Goal: Information Seeking & Learning: Compare options

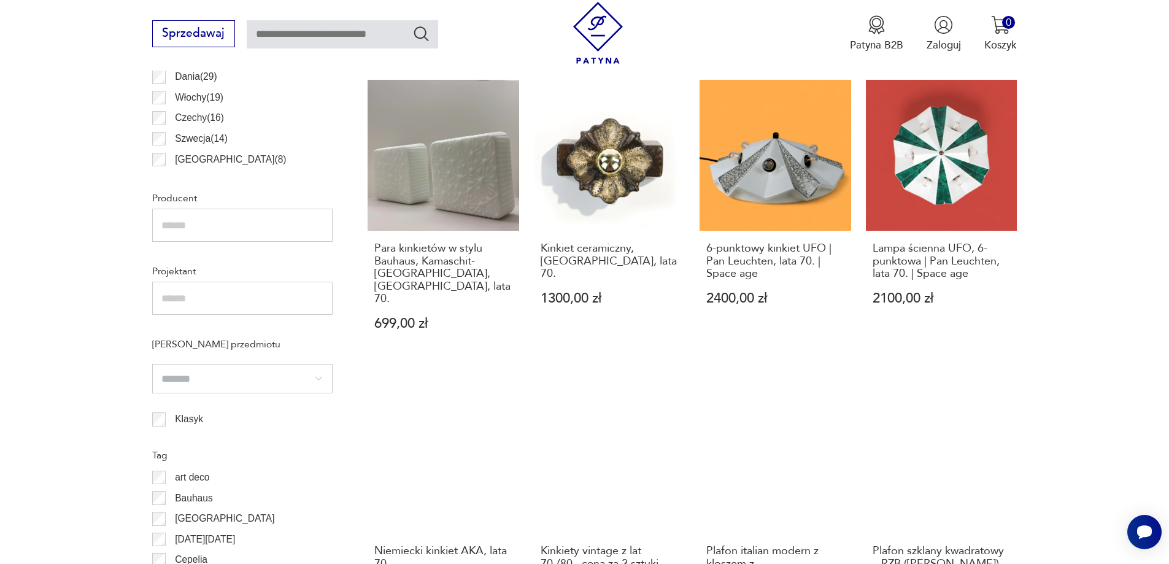
scroll to position [1206, 0]
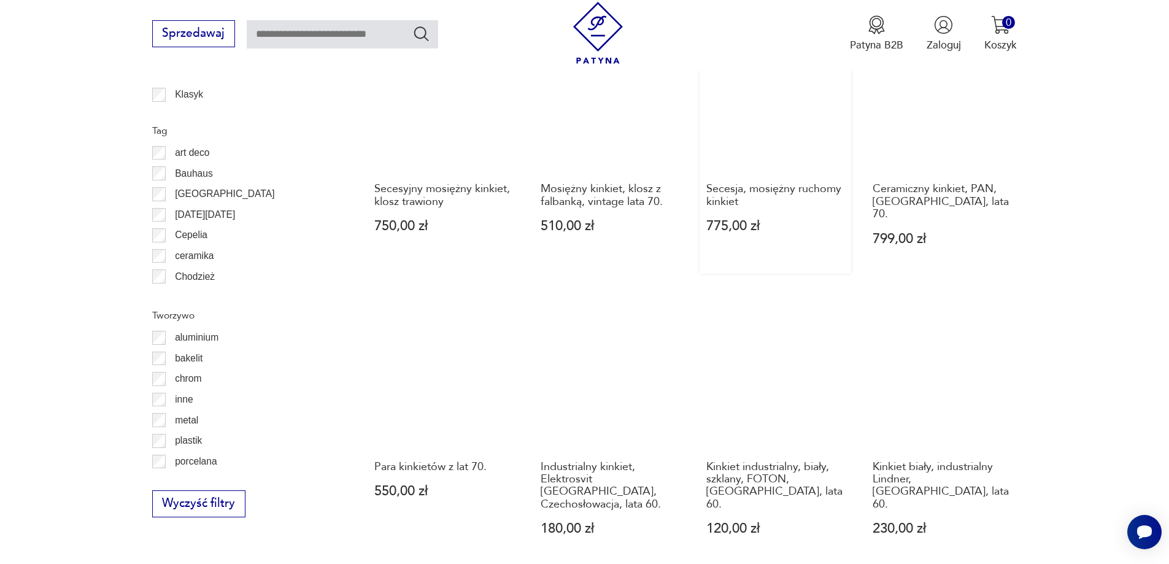
scroll to position [1531, 0]
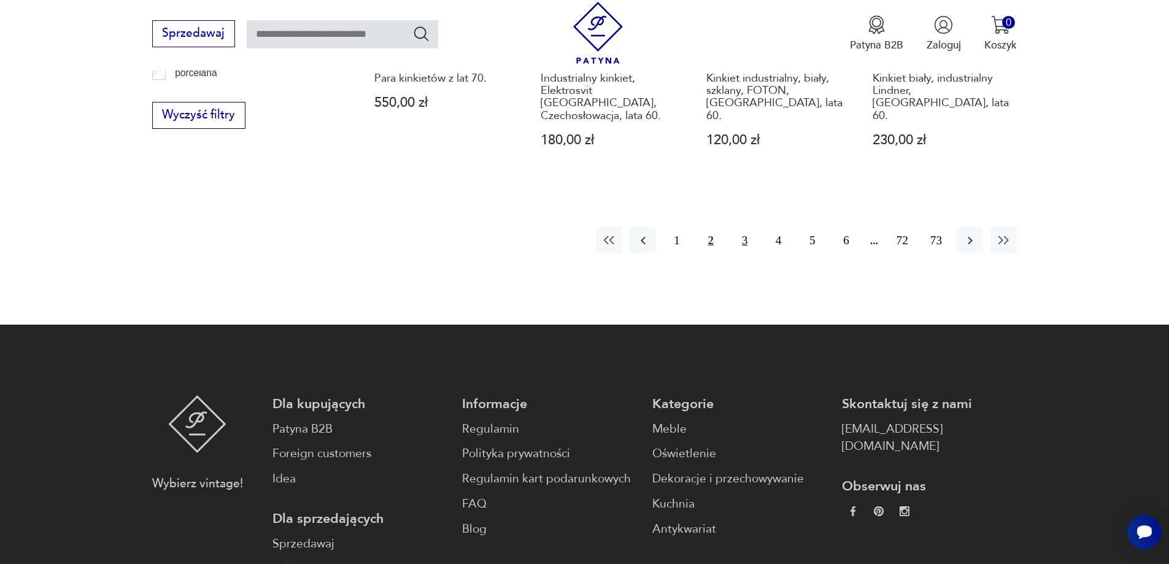
click at [746, 227] on button "3" at bounding box center [745, 240] width 26 height 26
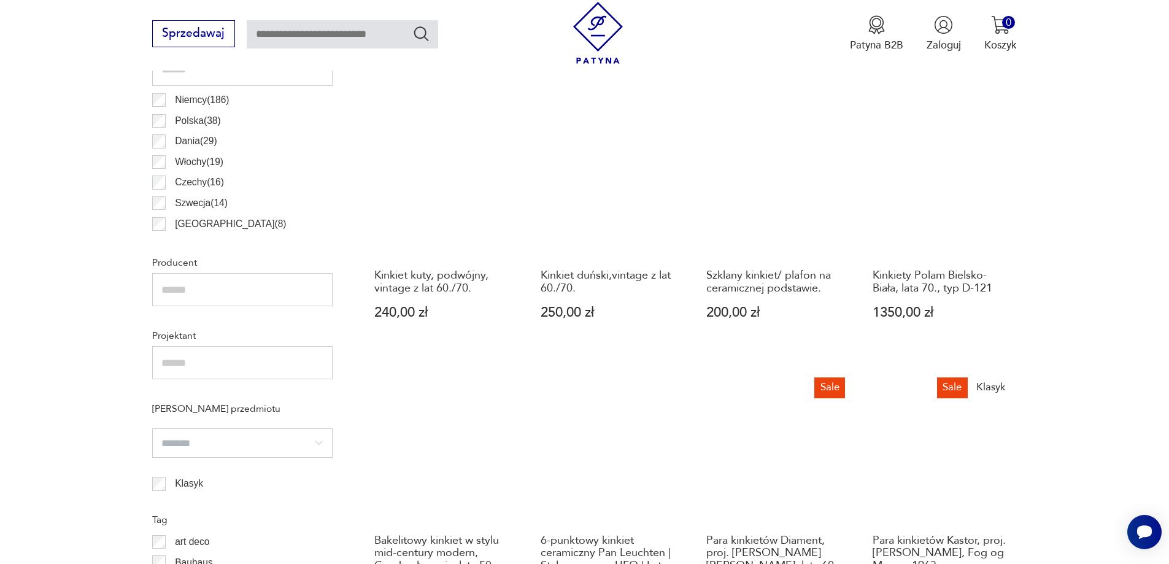
scroll to position [1142, 0]
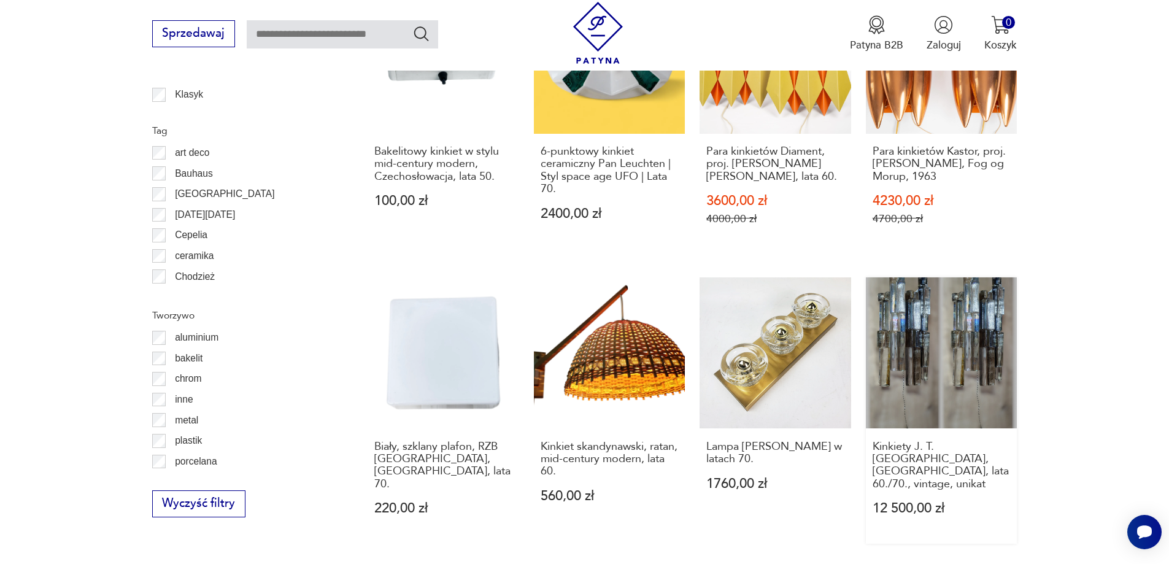
click at [932, 361] on link "Kinkiety J. T. [GEOGRAPHIC_DATA], [GEOGRAPHIC_DATA], lata 60./70., vintage, uni…" at bounding box center [942, 410] width 152 height 266
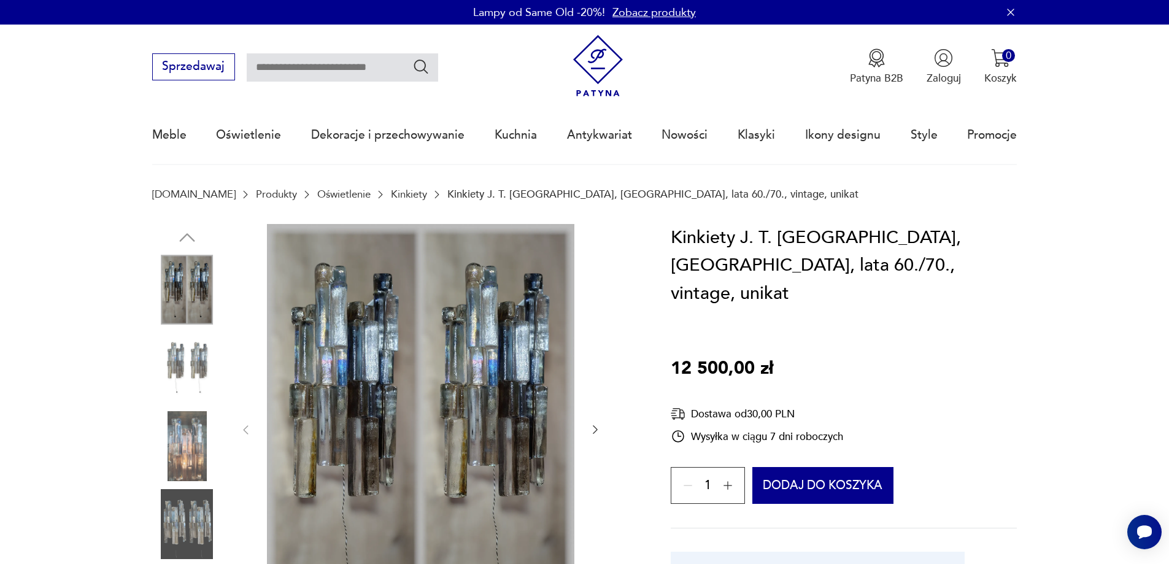
click at [182, 528] on img at bounding box center [187, 524] width 70 height 70
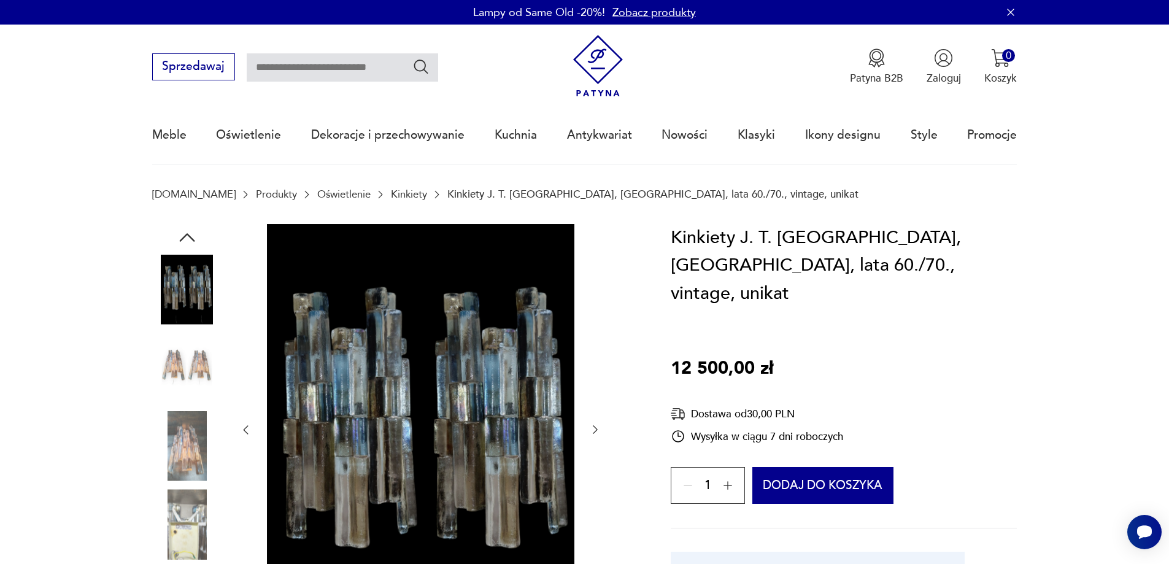
click at [179, 449] on img at bounding box center [187, 446] width 70 height 70
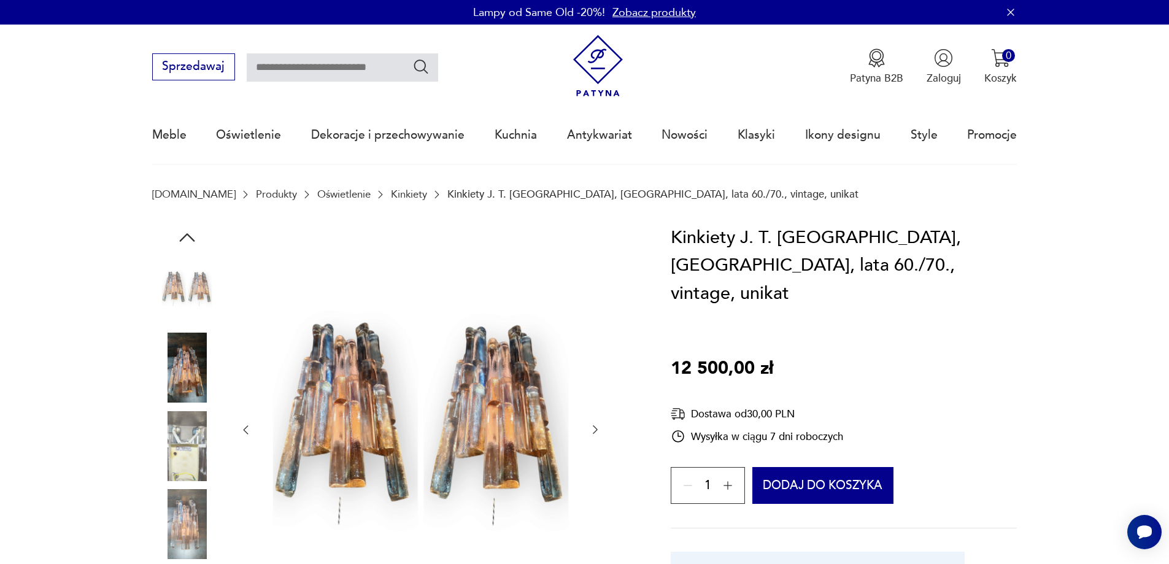
click at [181, 393] on img at bounding box center [187, 368] width 70 height 70
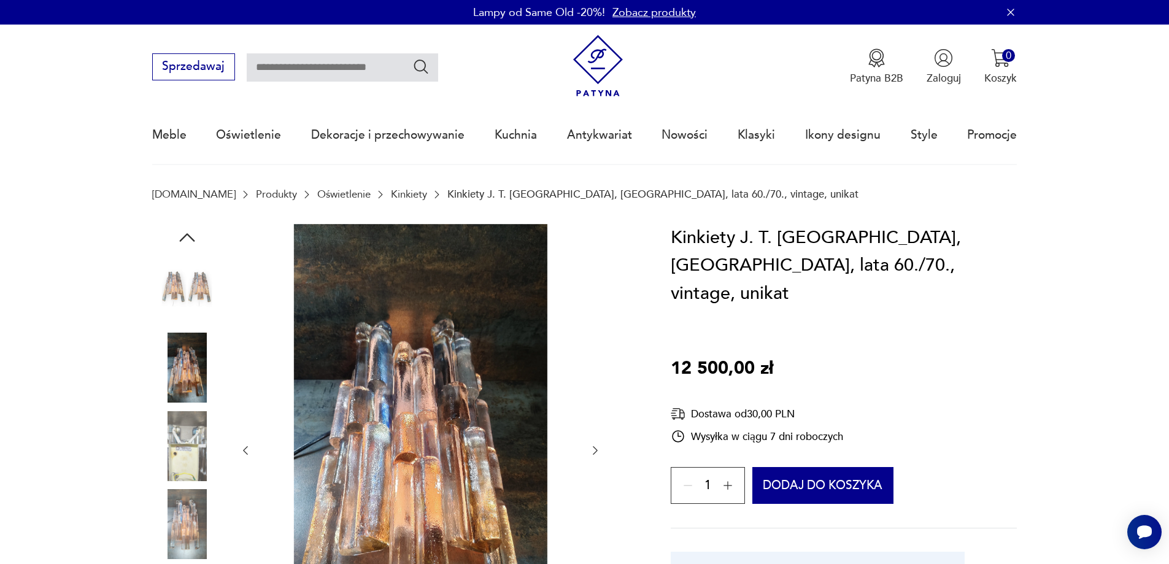
click at [191, 277] on img at bounding box center [187, 290] width 70 height 70
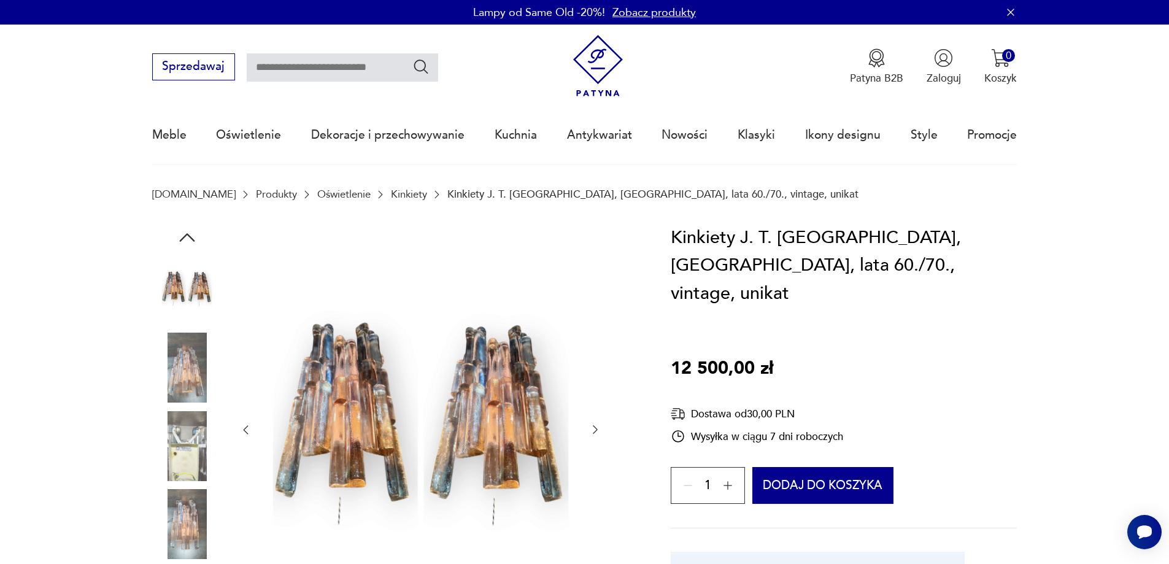
click at [183, 380] on img at bounding box center [187, 368] width 70 height 70
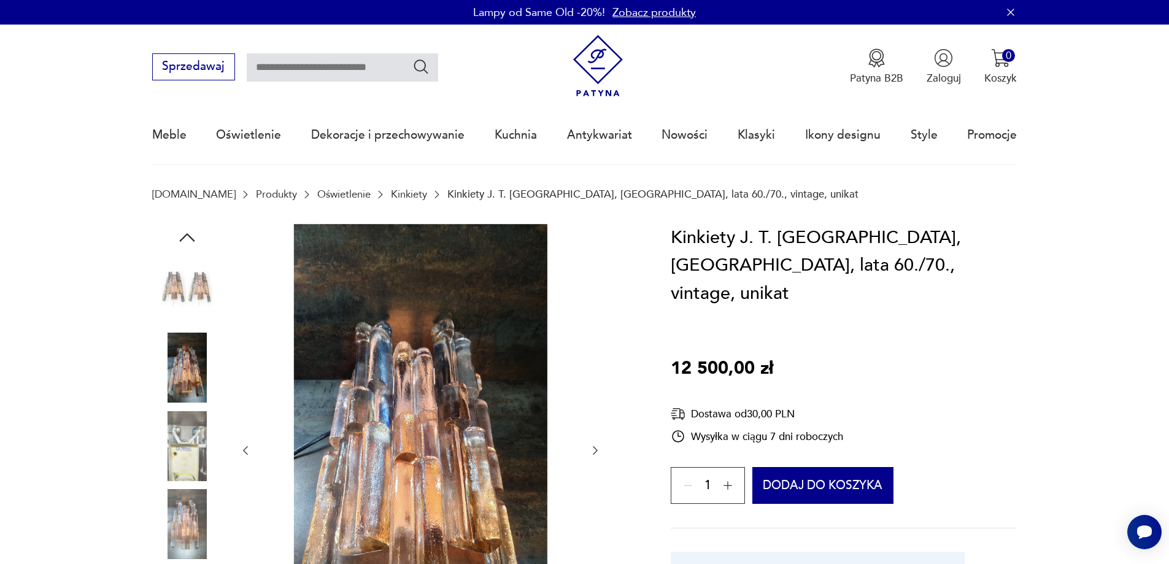
click at [187, 526] on img at bounding box center [187, 524] width 70 height 70
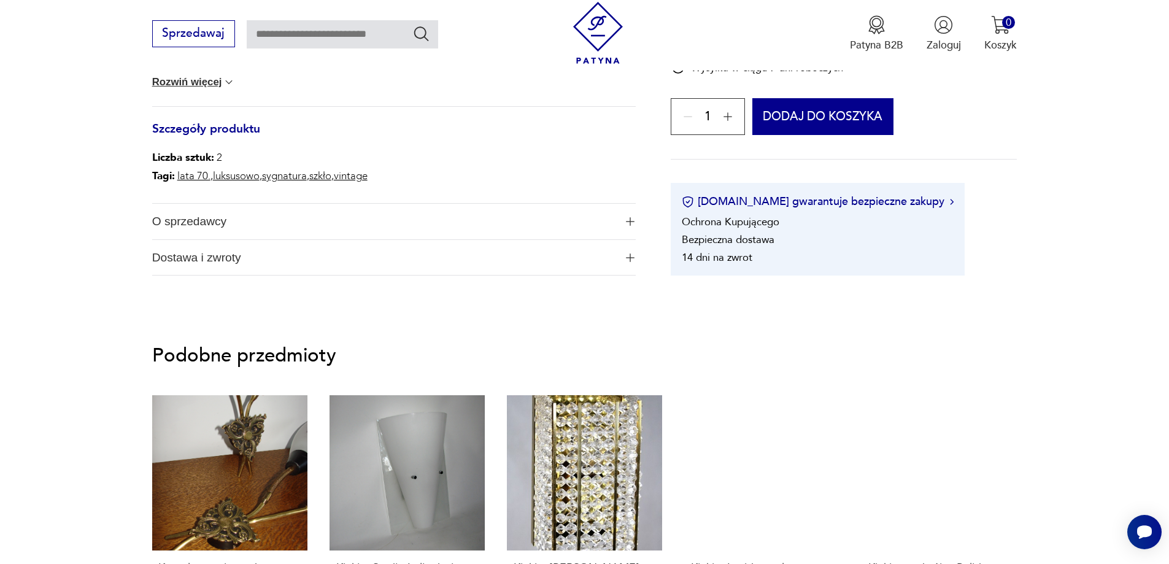
scroll to position [1166, 0]
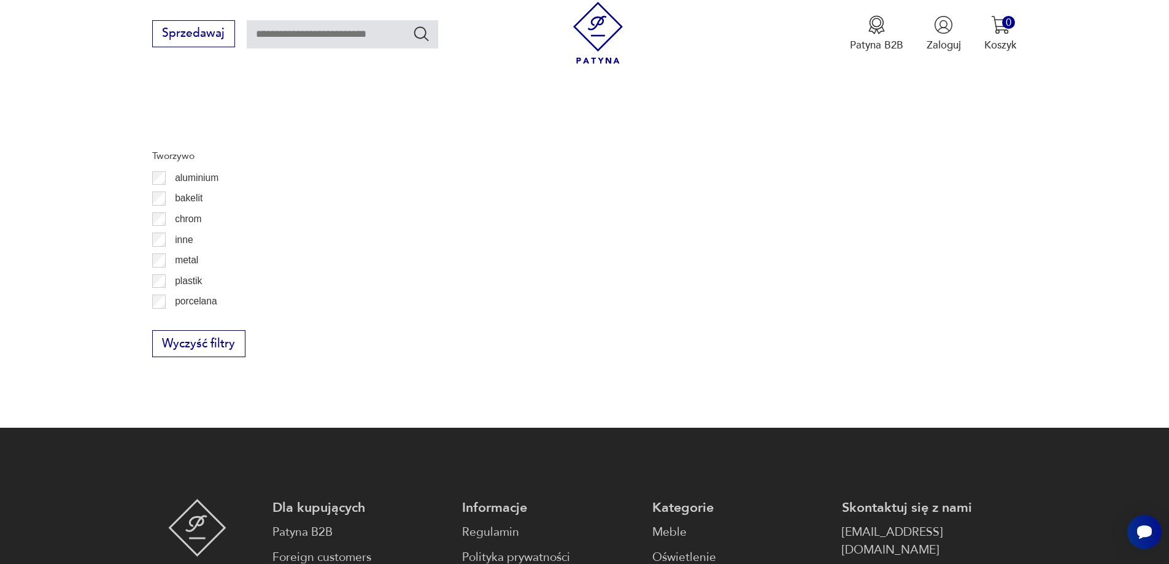
scroll to position [1278, 0]
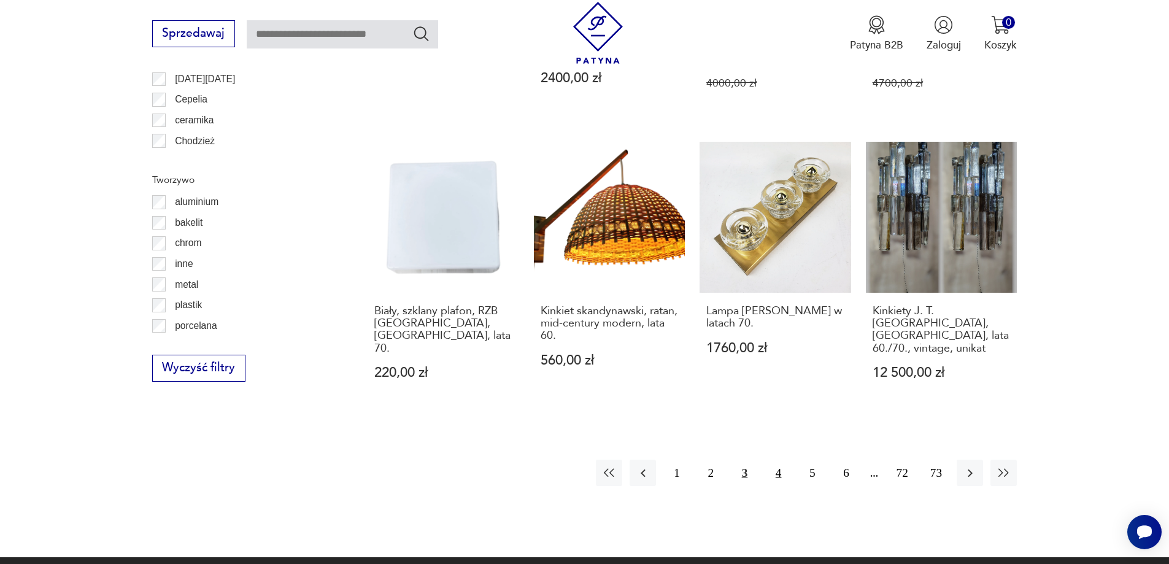
click at [775, 462] on button "4" at bounding box center [778, 473] width 26 height 26
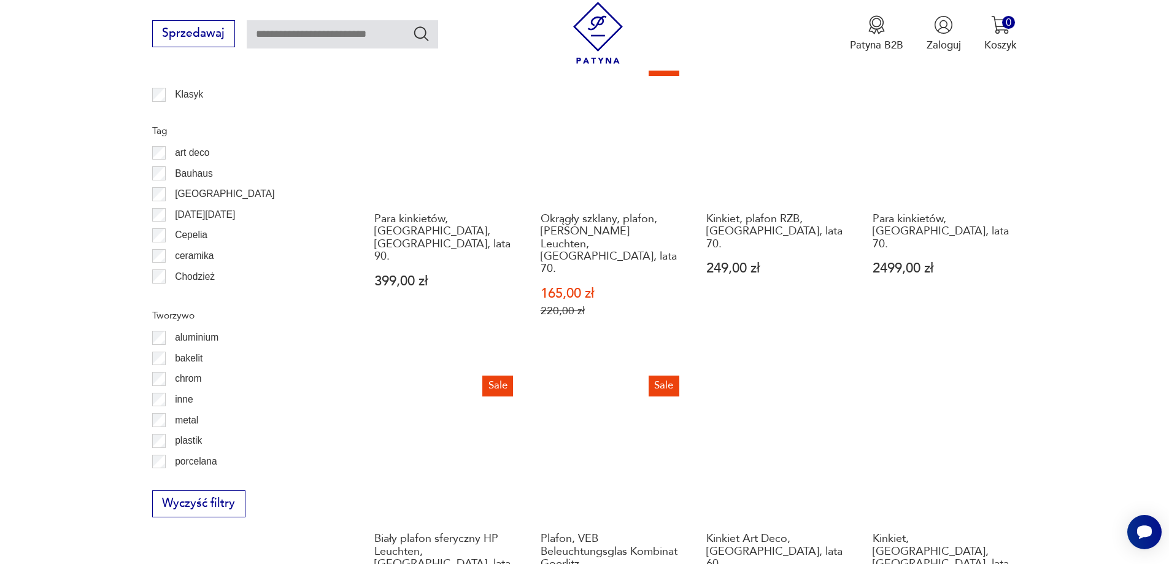
scroll to position [1531, 0]
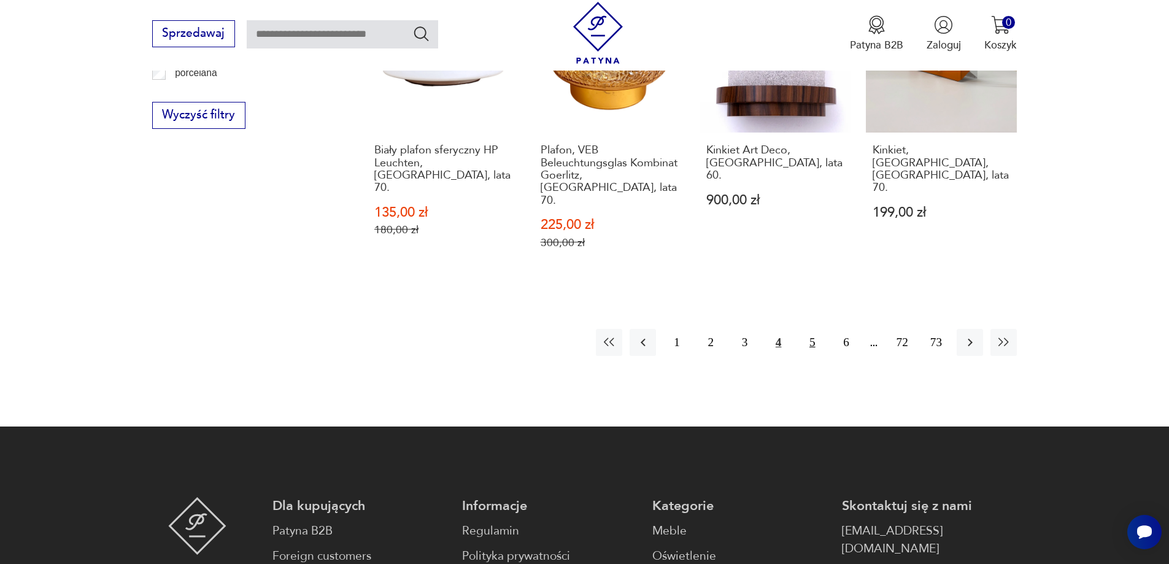
click at [813, 329] on button "5" at bounding box center [812, 342] width 26 height 26
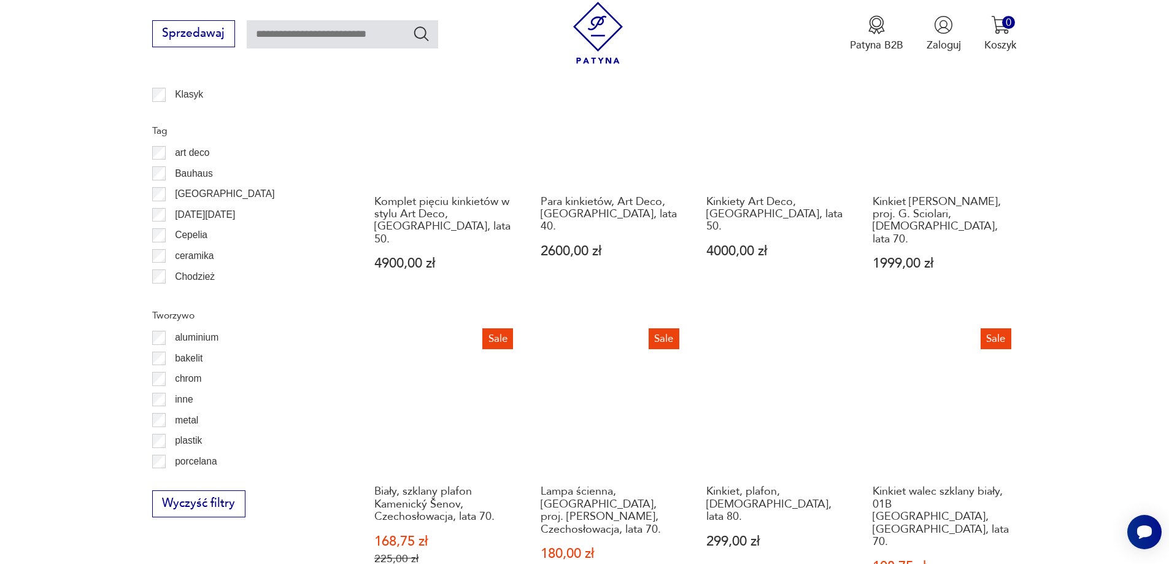
scroll to position [1531, 0]
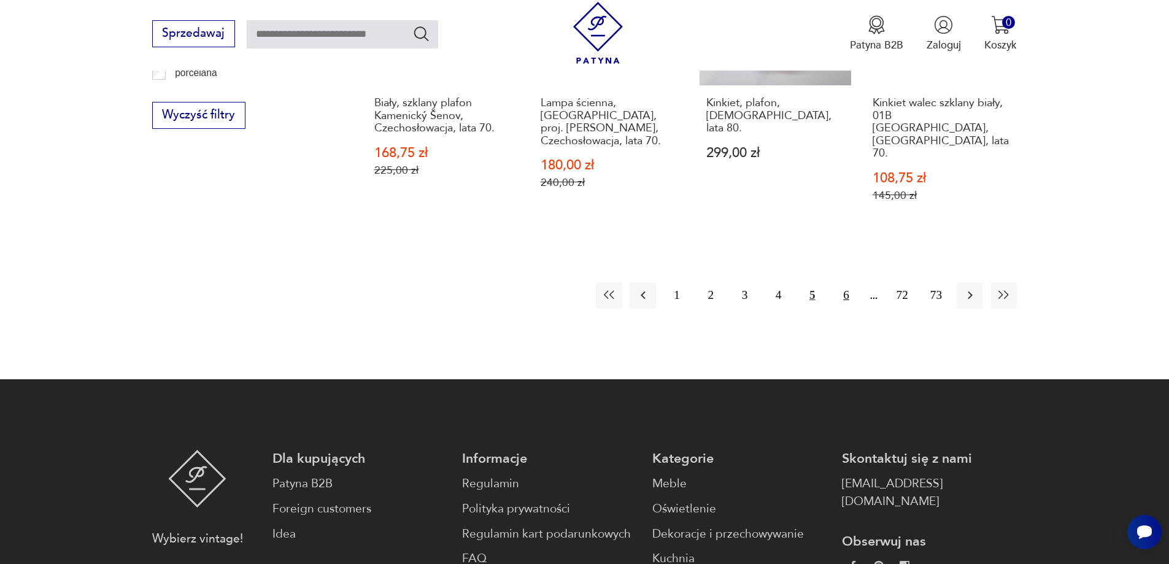
click at [850, 282] on button "6" at bounding box center [846, 295] width 26 height 26
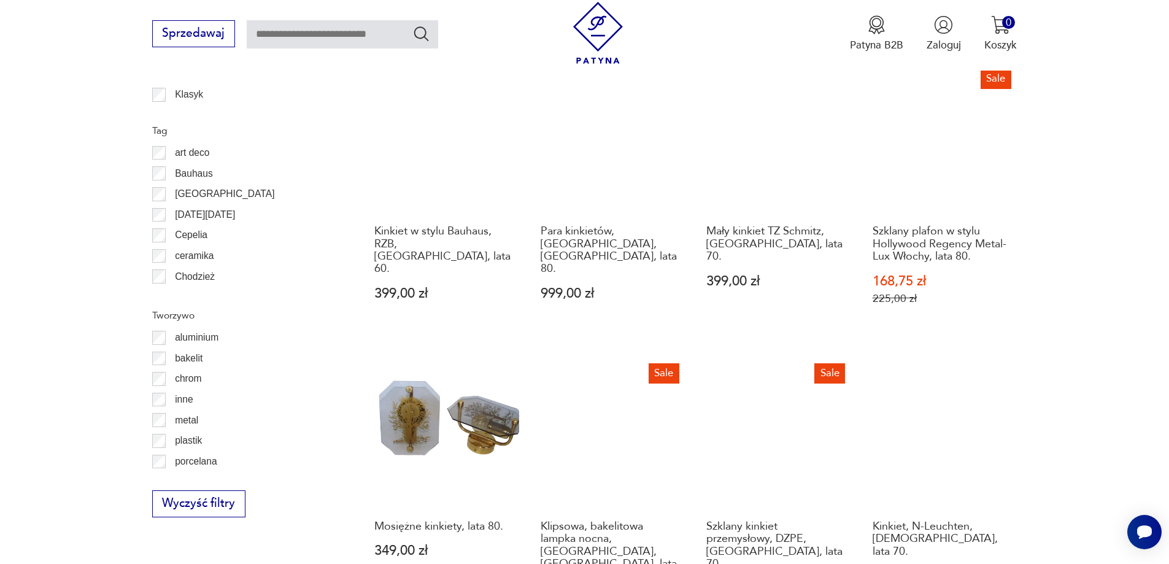
scroll to position [1531, 0]
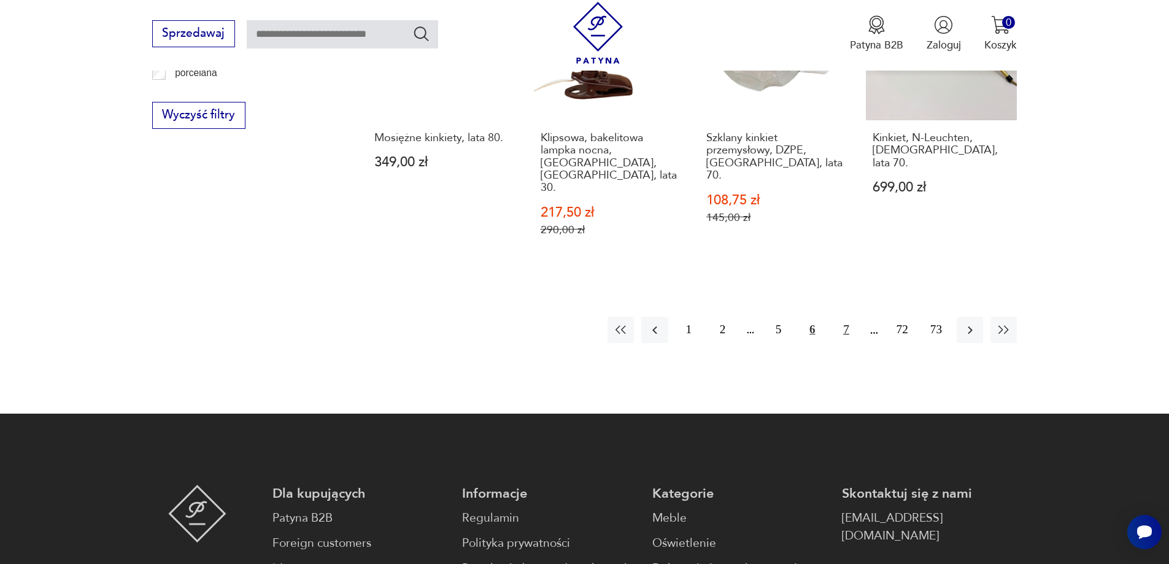
click at [845, 317] on button "7" at bounding box center [846, 330] width 26 height 26
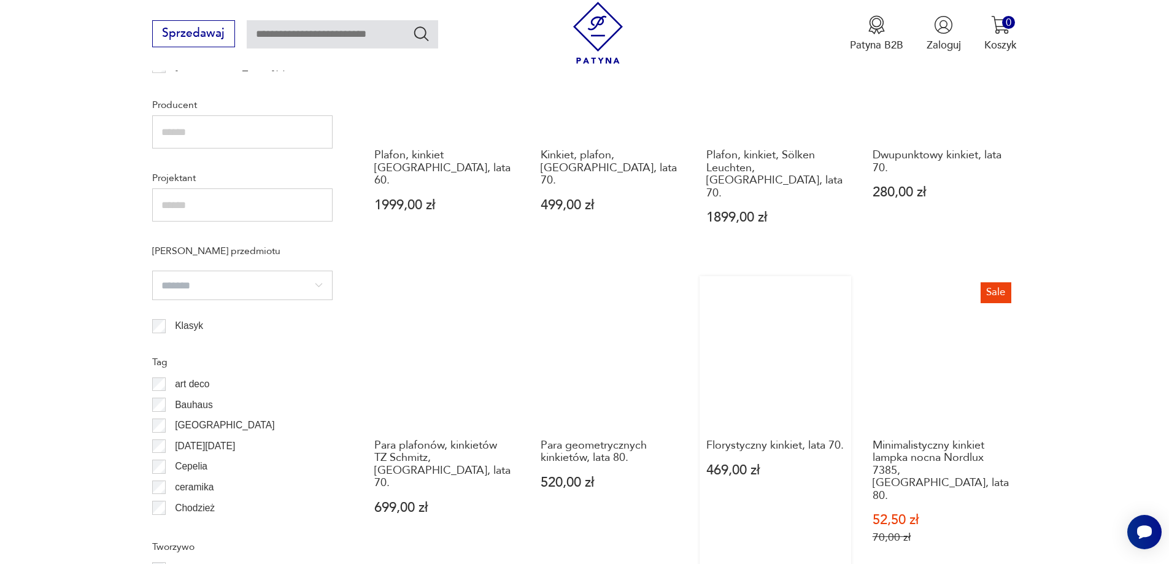
scroll to position [1300, 0]
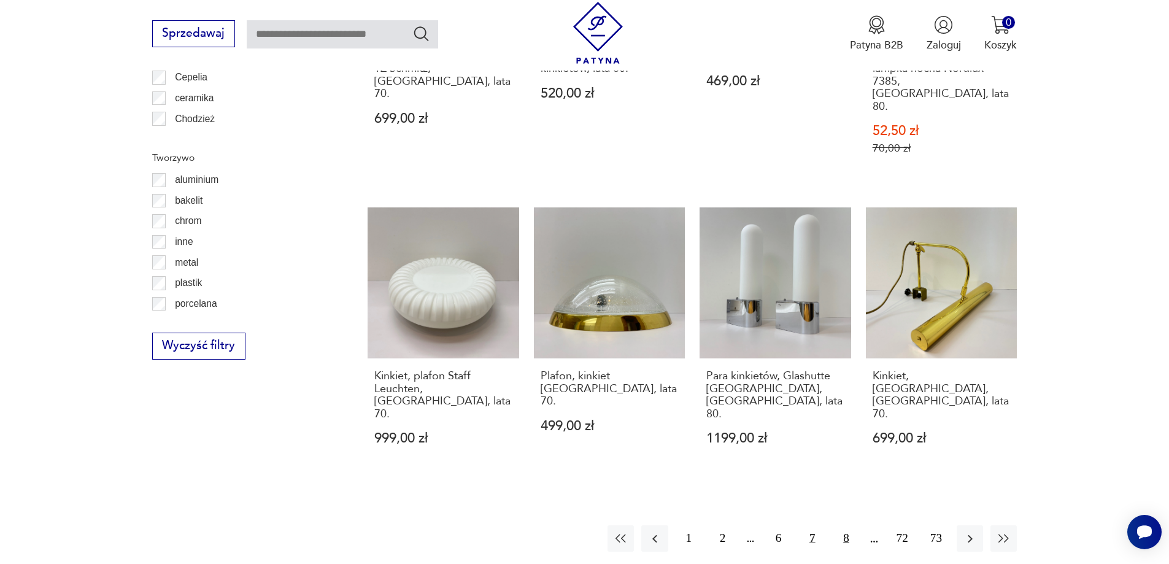
click at [843, 525] on button "8" at bounding box center [846, 538] width 26 height 26
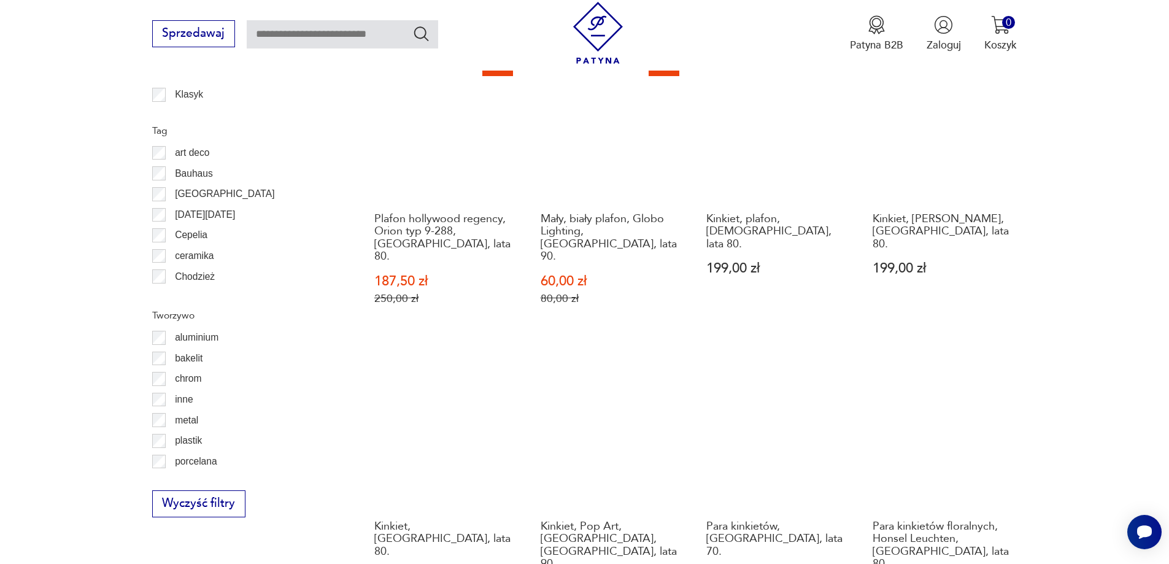
scroll to position [1531, 0]
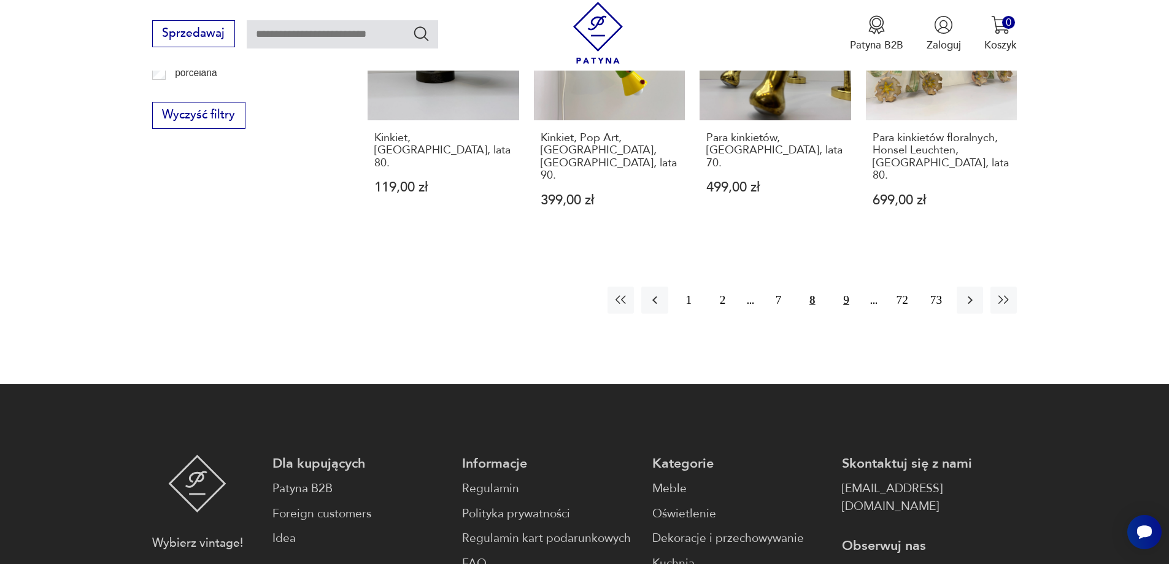
click at [845, 287] on button "9" at bounding box center [846, 300] width 26 height 26
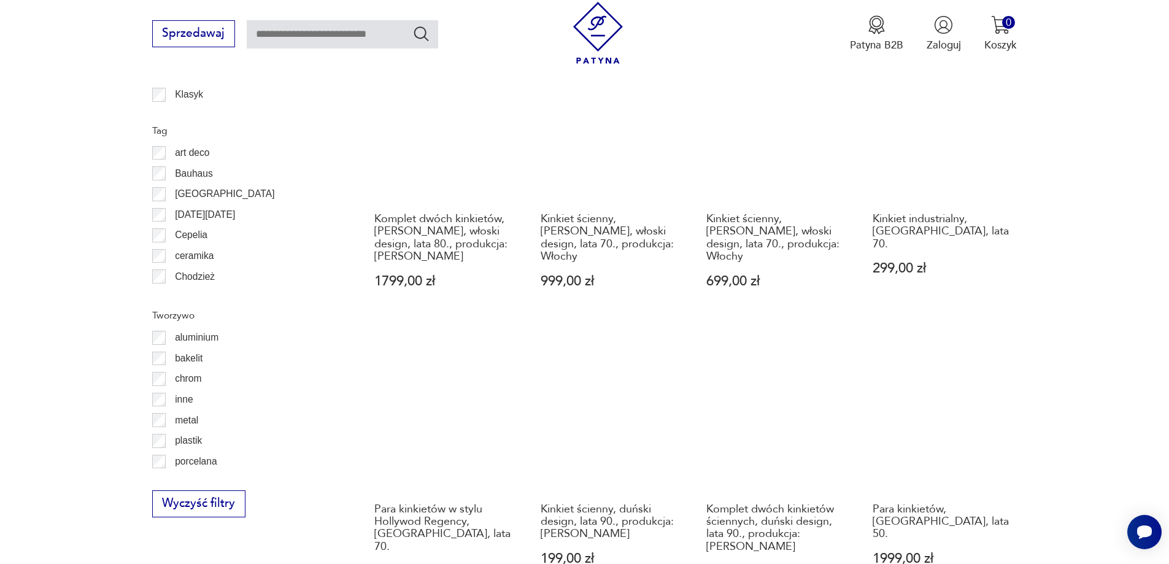
scroll to position [1531, 0]
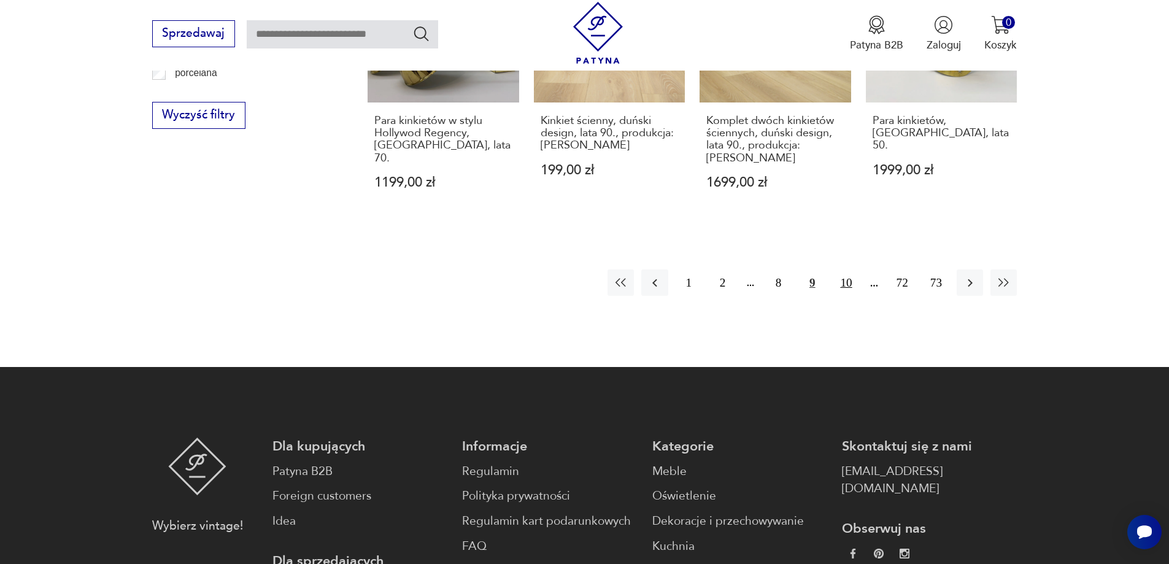
click at [848, 269] on button "10" at bounding box center [846, 282] width 26 height 26
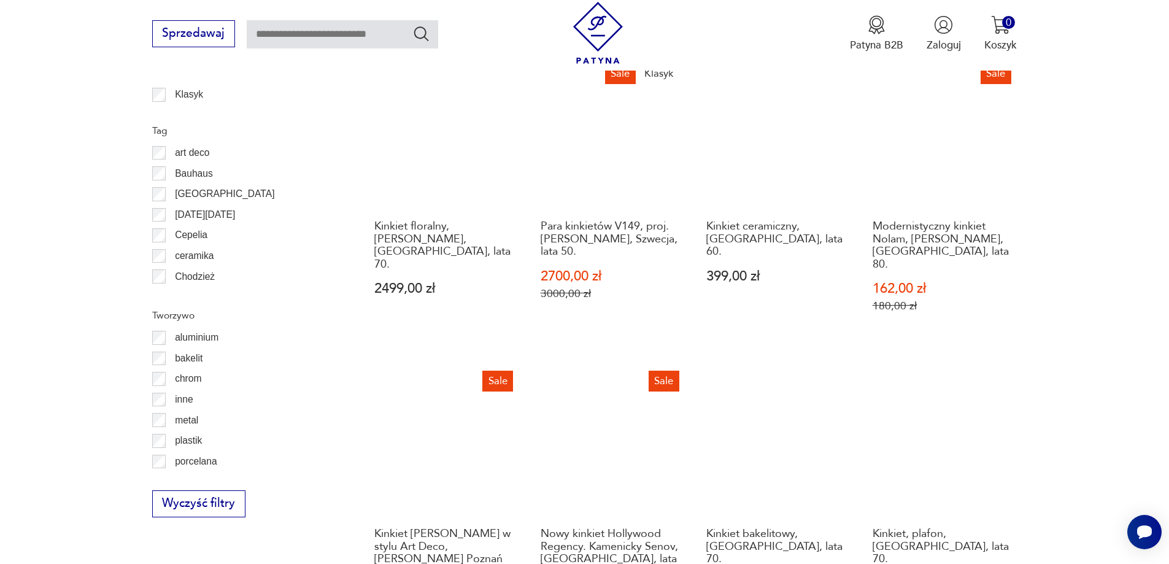
scroll to position [1531, 0]
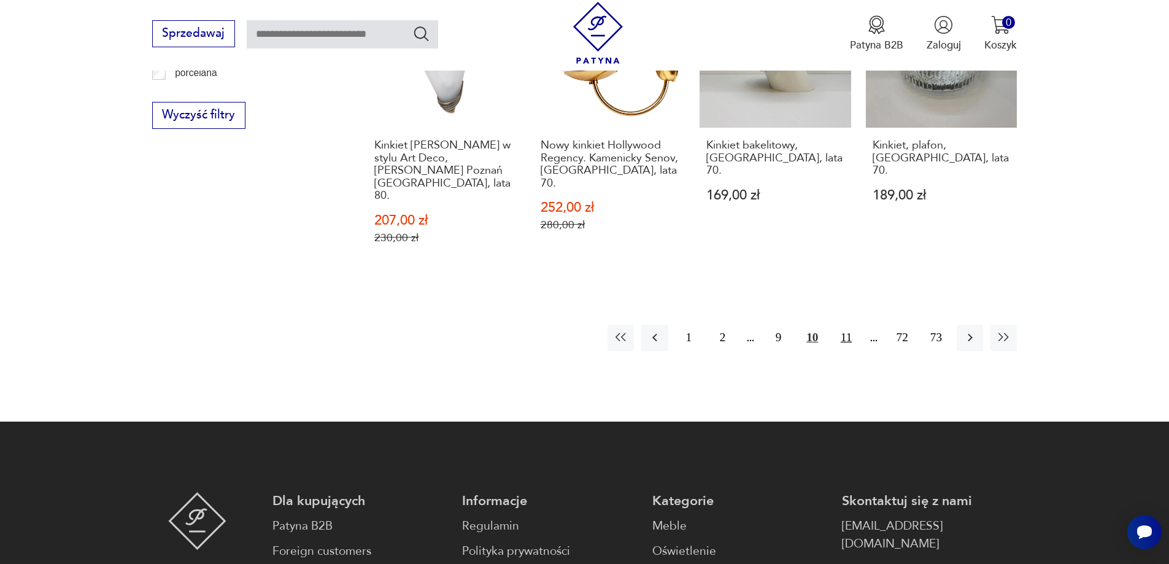
click at [840, 325] on button "11" at bounding box center [846, 338] width 26 height 26
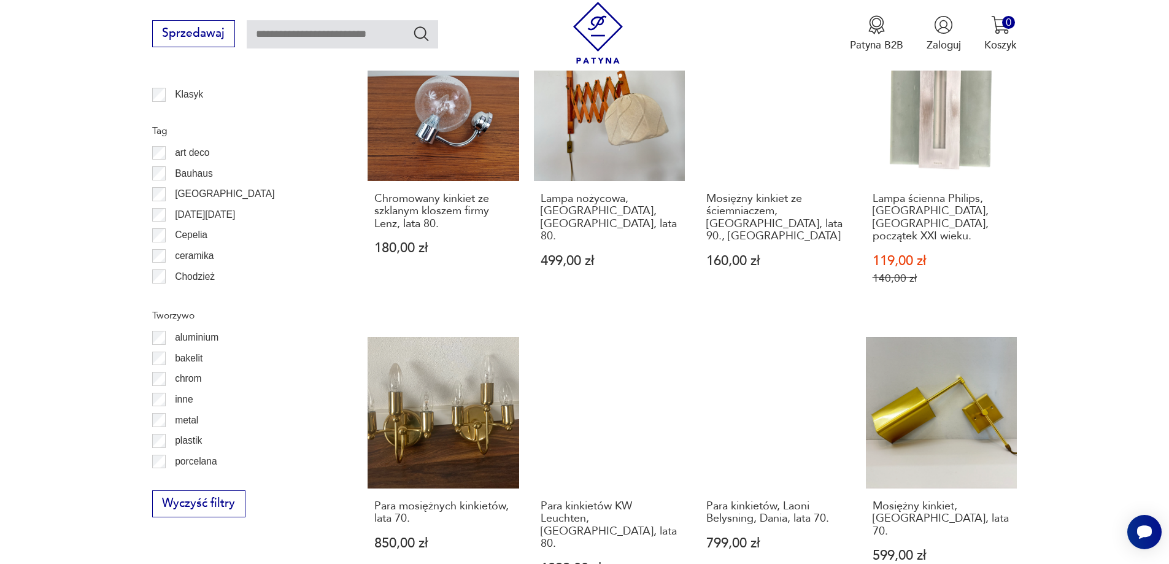
scroll to position [1531, 0]
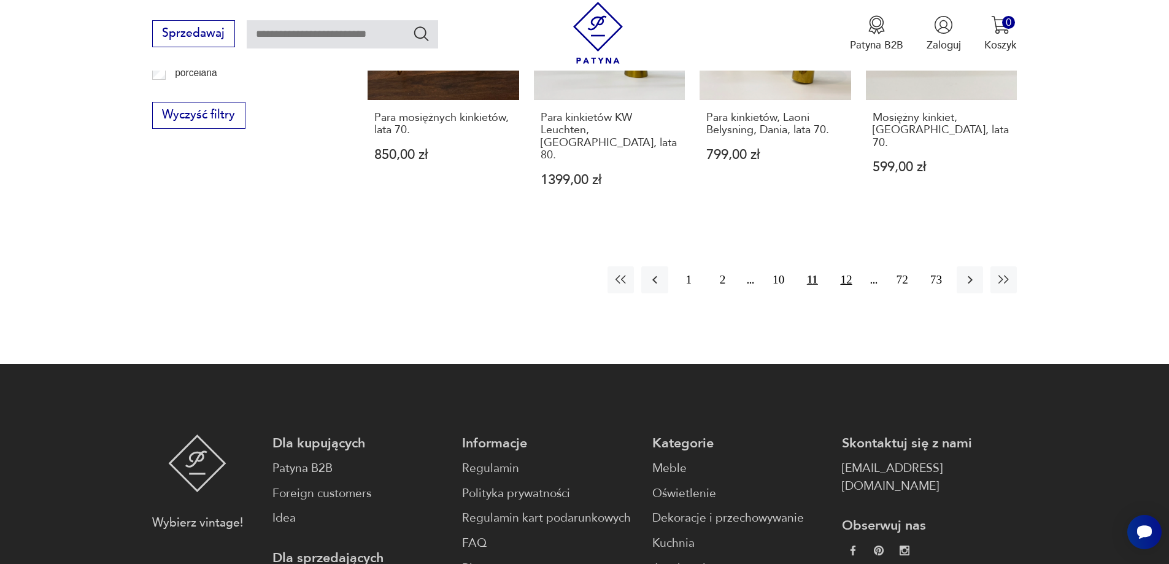
click at [850, 266] on button "12" at bounding box center [846, 279] width 26 height 26
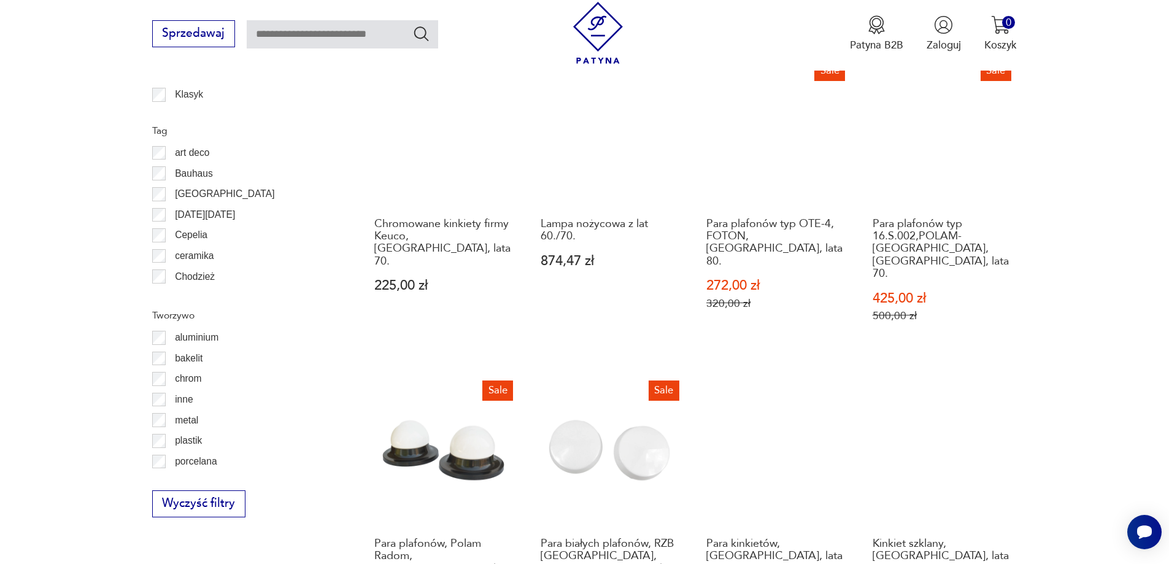
scroll to position [1531, 0]
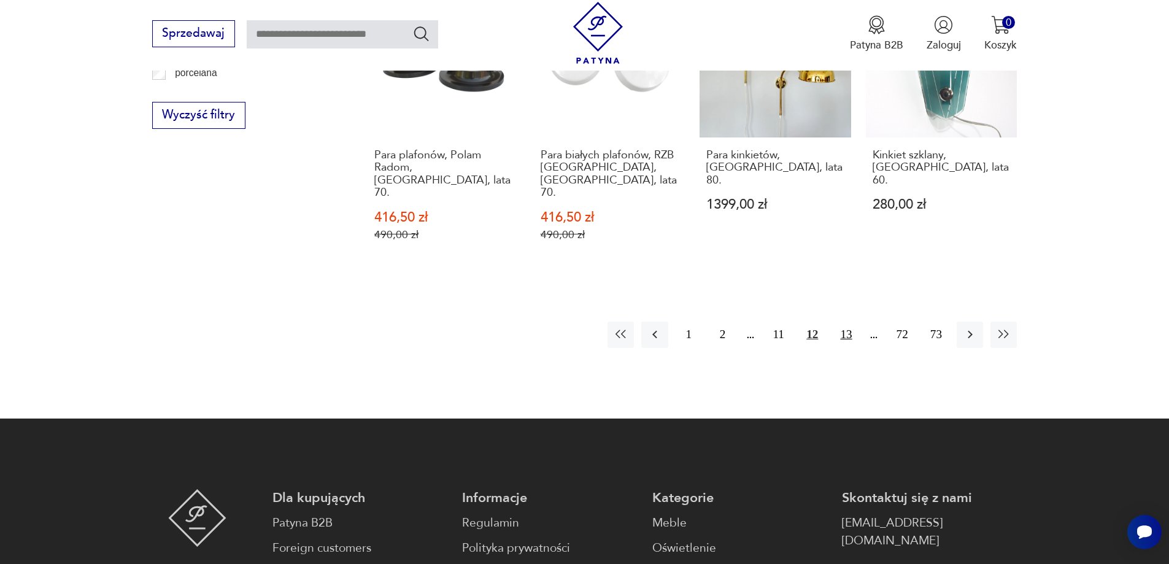
click at [853, 322] on button "13" at bounding box center [846, 335] width 26 height 26
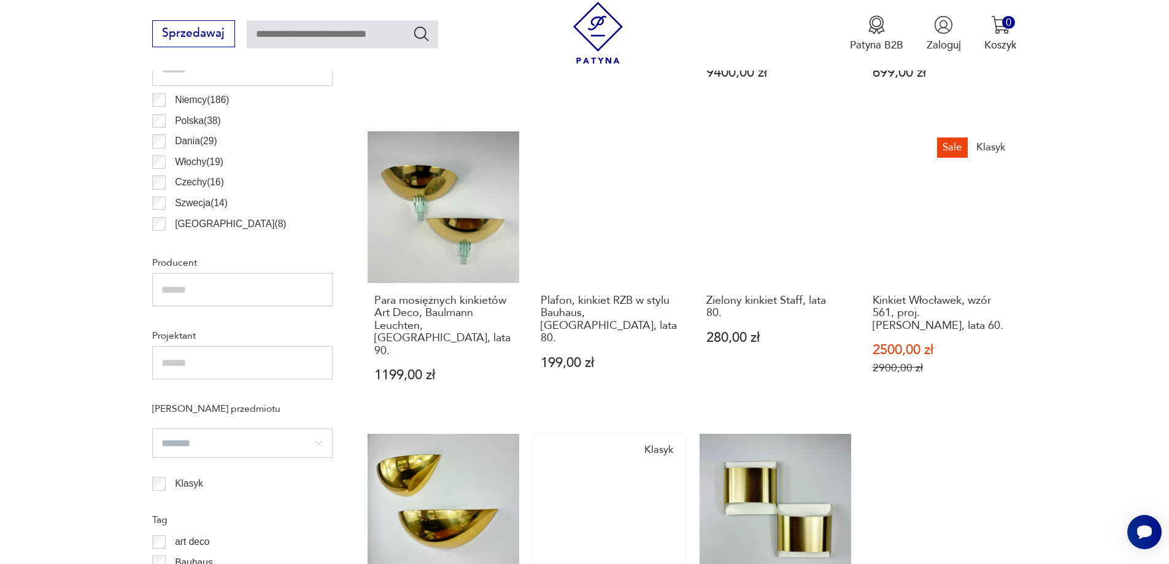
scroll to position [1142, 0]
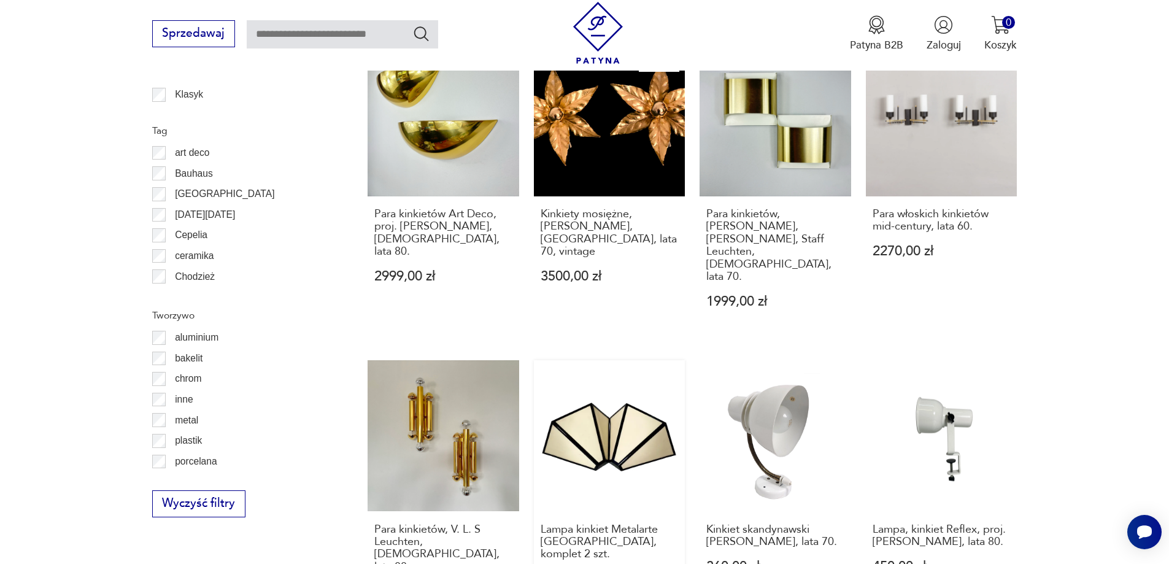
click at [634, 413] on link "Lampa kinkiet Metalarte [GEOGRAPHIC_DATA], komplet 2 szt. 590,00 zł" at bounding box center [610, 493] width 152 height 266
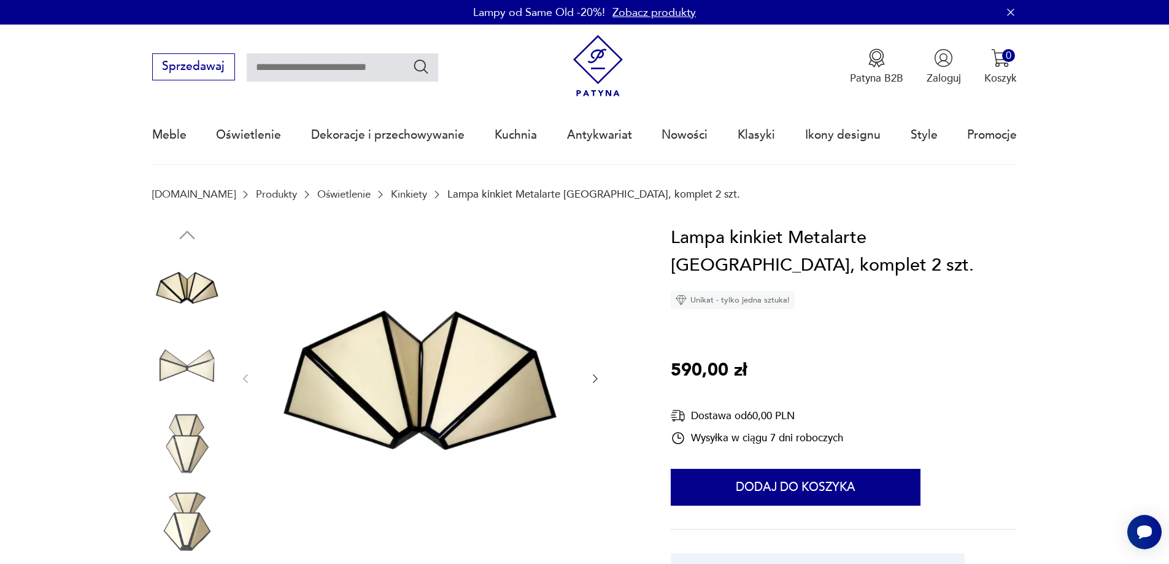
click at [188, 449] on img at bounding box center [187, 444] width 70 height 70
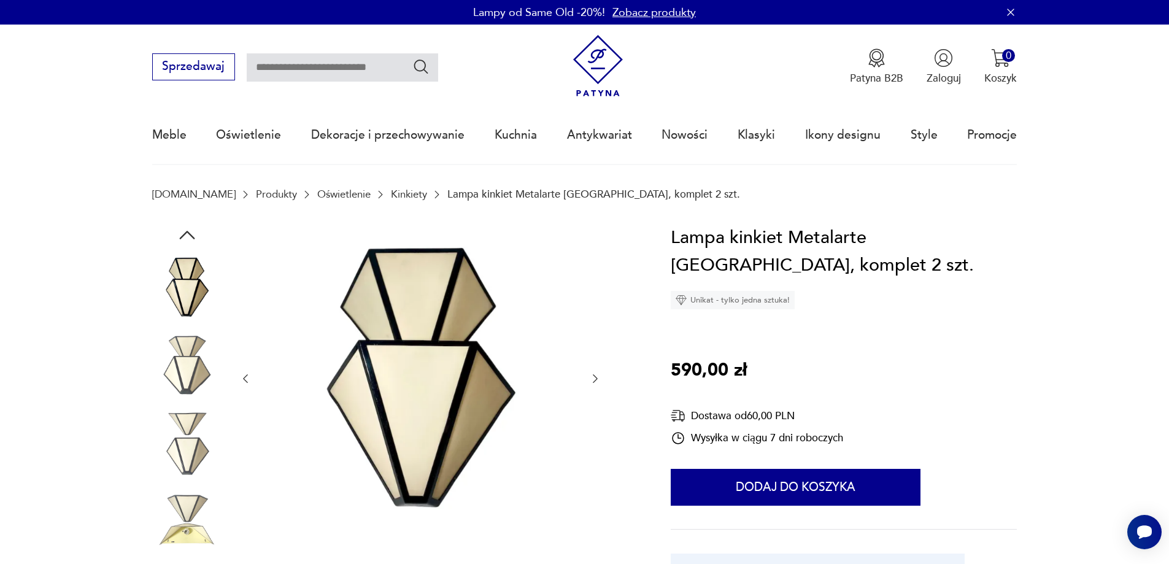
click at [185, 500] on img at bounding box center [187, 522] width 70 height 70
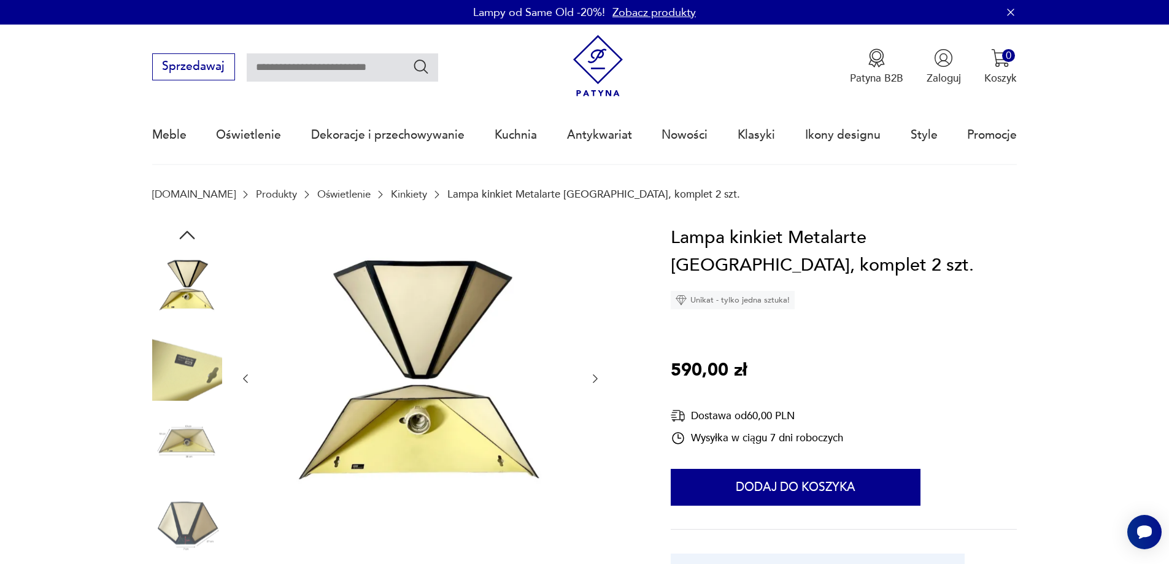
click at [182, 272] on img at bounding box center [187, 287] width 70 height 70
click at [188, 238] on icon "button" at bounding box center [187, 235] width 22 height 22
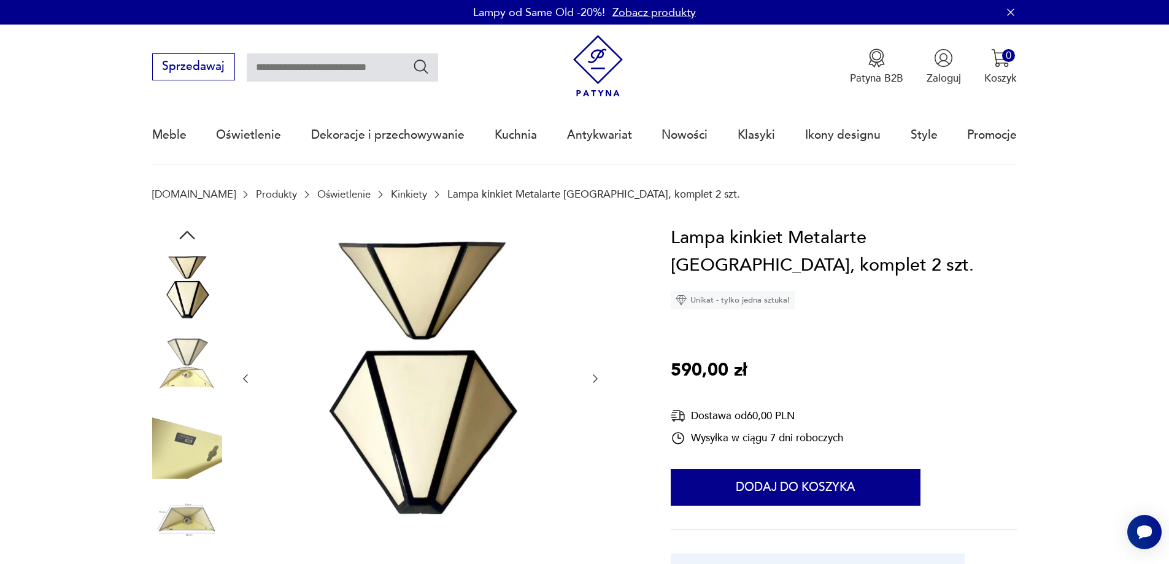
click at [186, 306] on img at bounding box center [187, 287] width 70 height 70
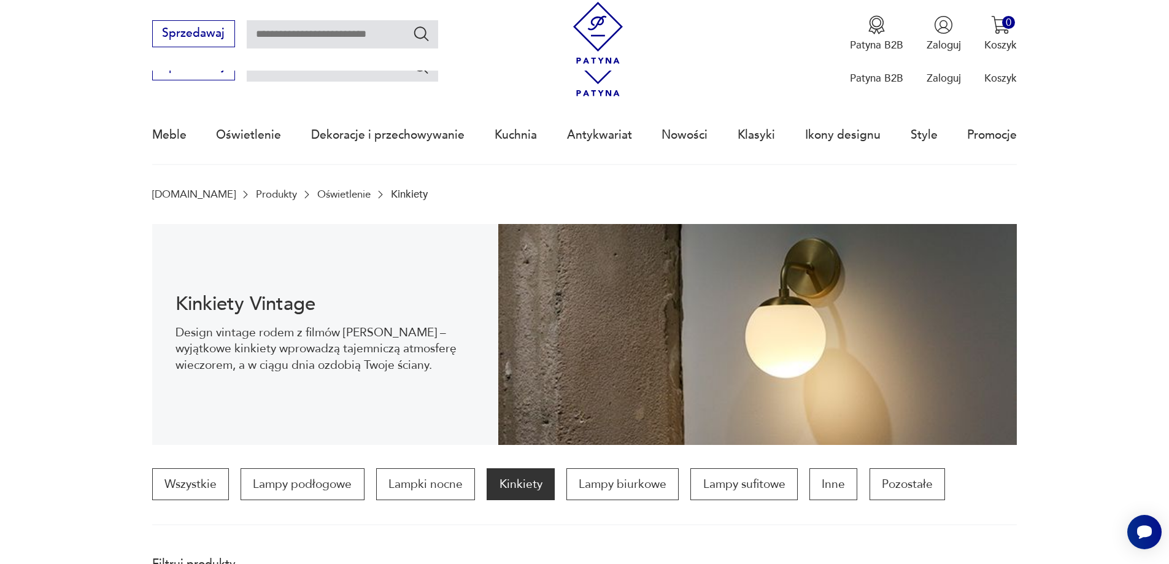
scroll to position [1278, 0]
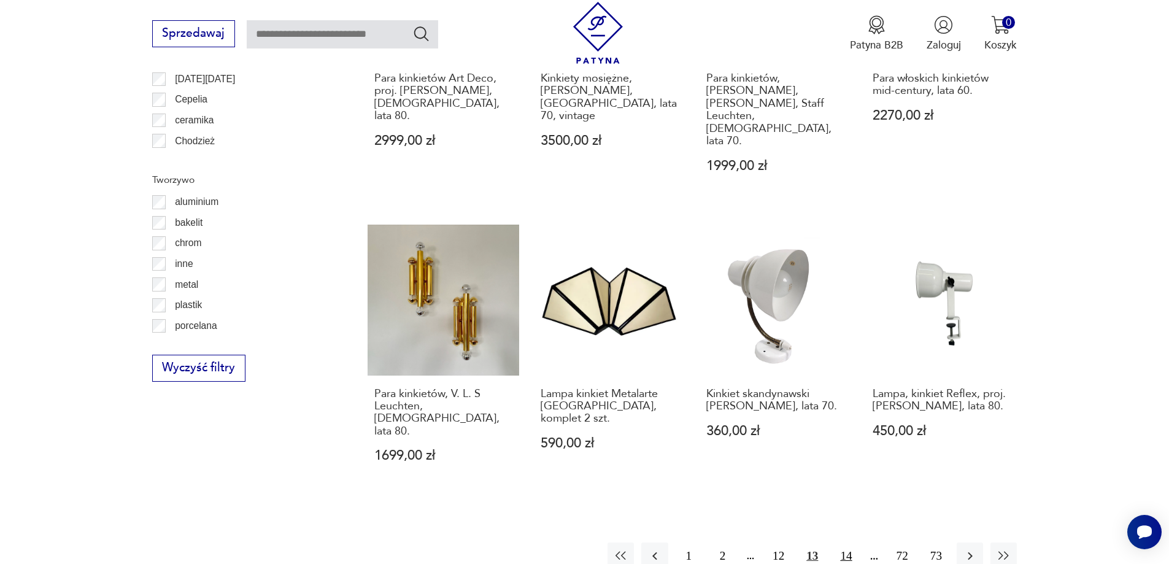
click at [848, 543] on button "14" at bounding box center [846, 556] width 26 height 26
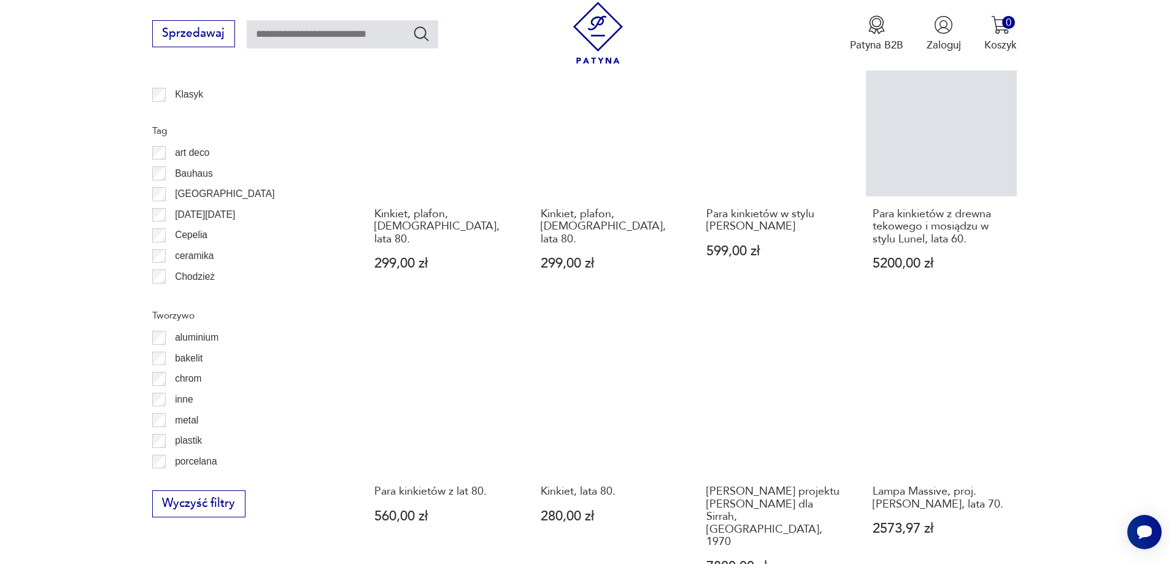
scroll to position [1531, 0]
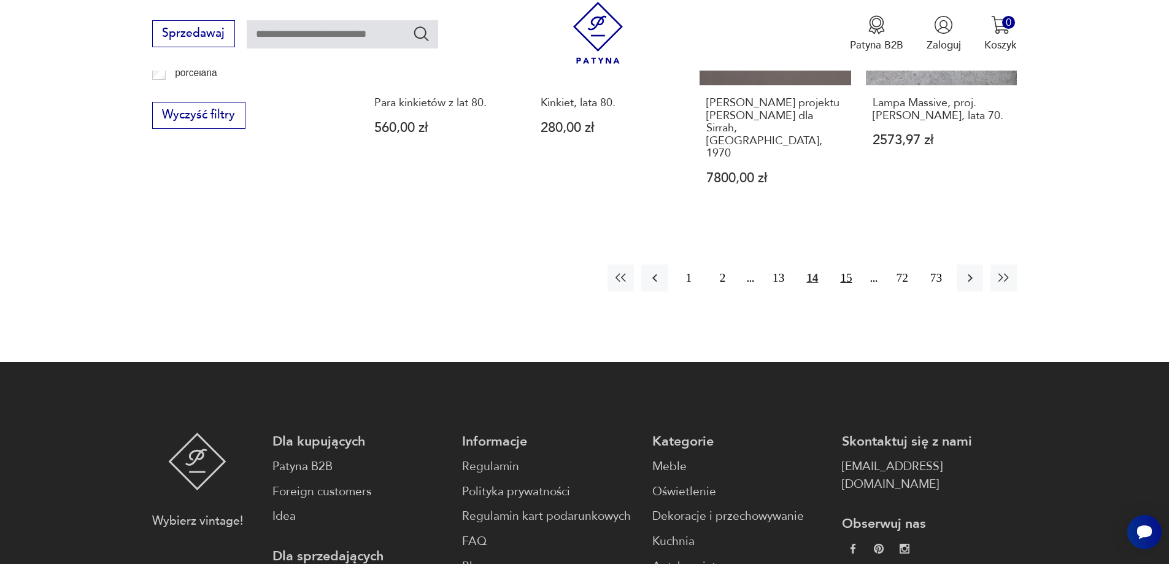
click at [846, 265] on button "15" at bounding box center [846, 278] width 26 height 26
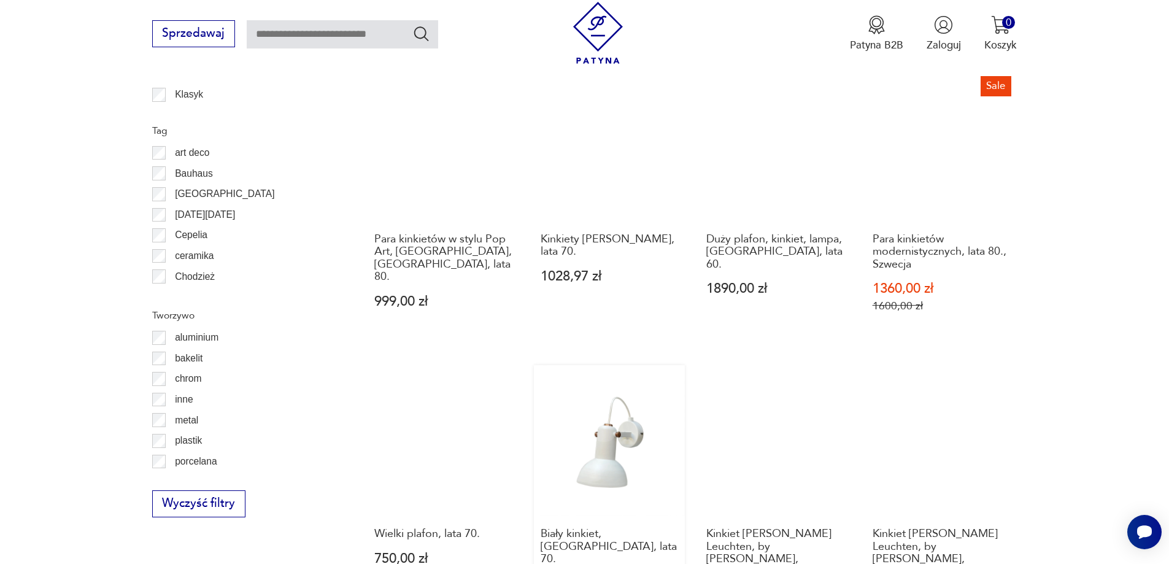
scroll to position [1531, 0]
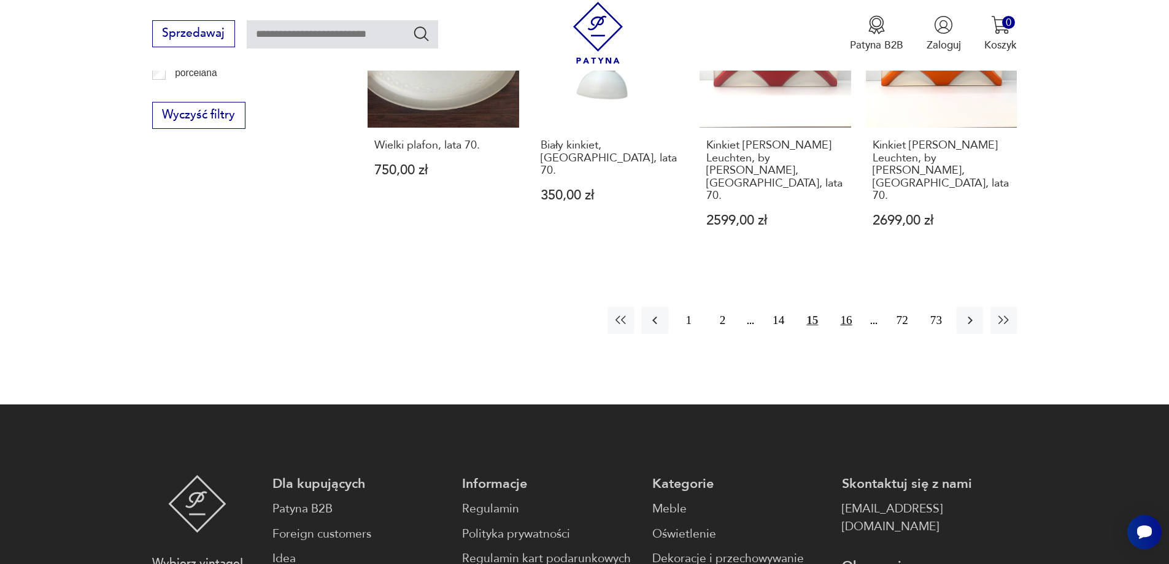
click at [850, 307] on button "16" at bounding box center [846, 320] width 26 height 26
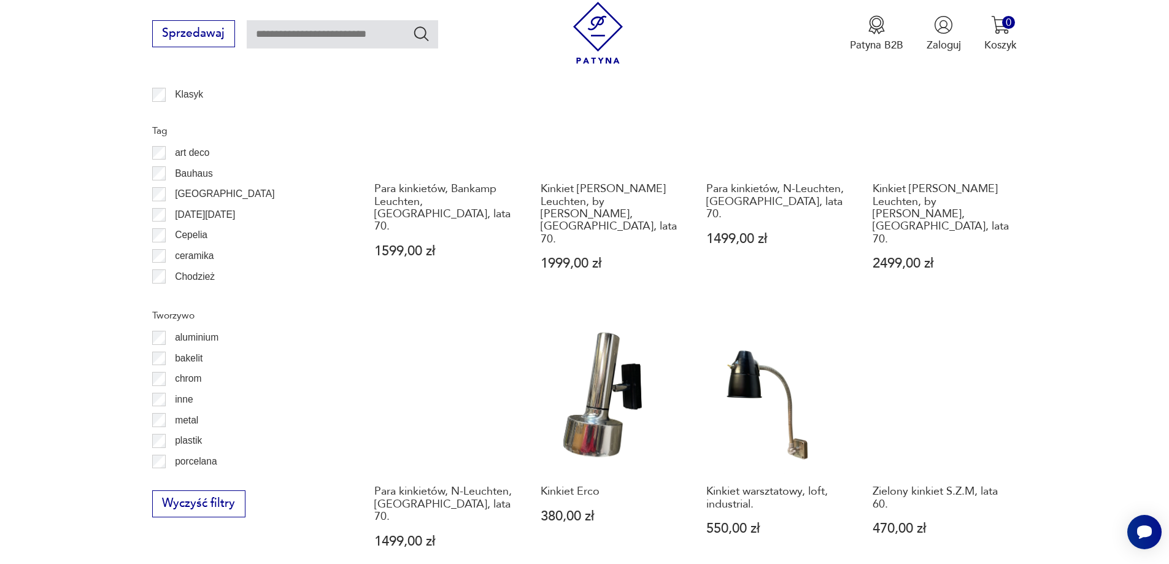
scroll to position [1531, 0]
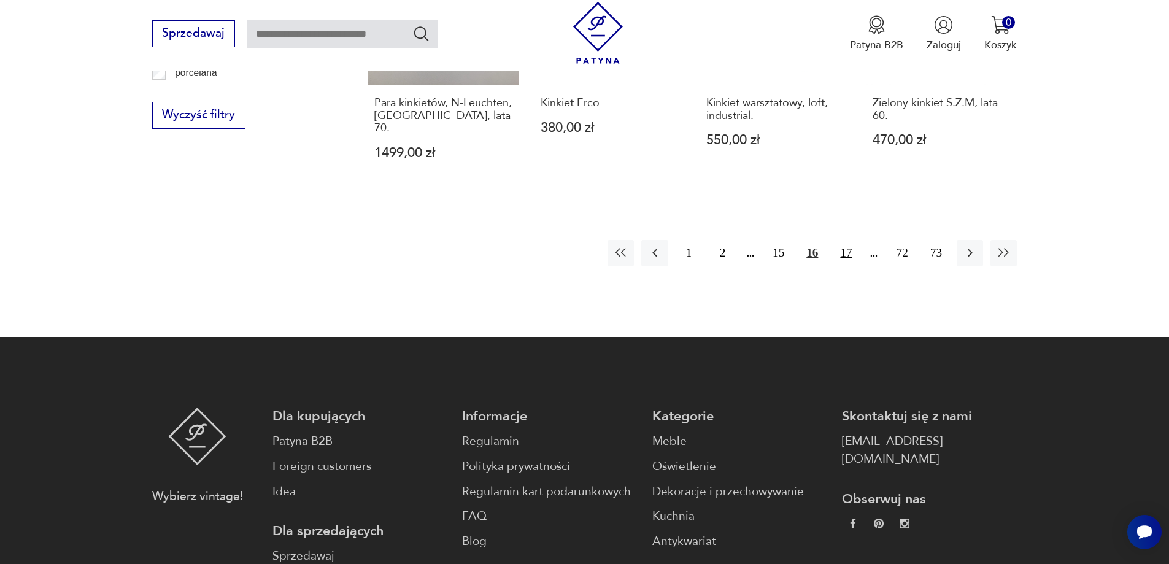
click at [837, 240] on button "17" at bounding box center [846, 253] width 26 height 26
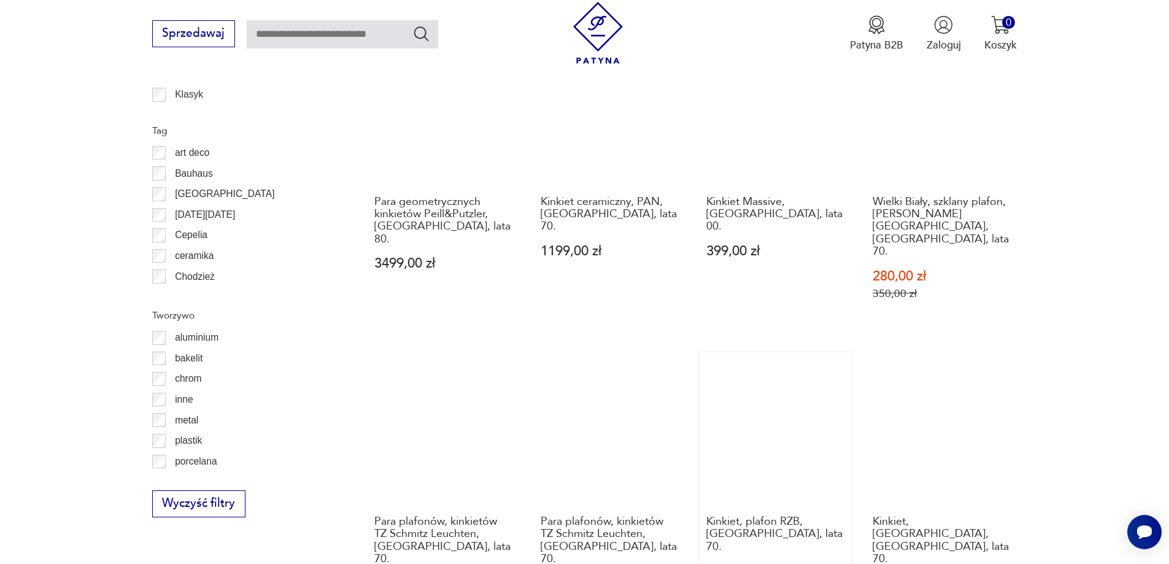
scroll to position [1531, 0]
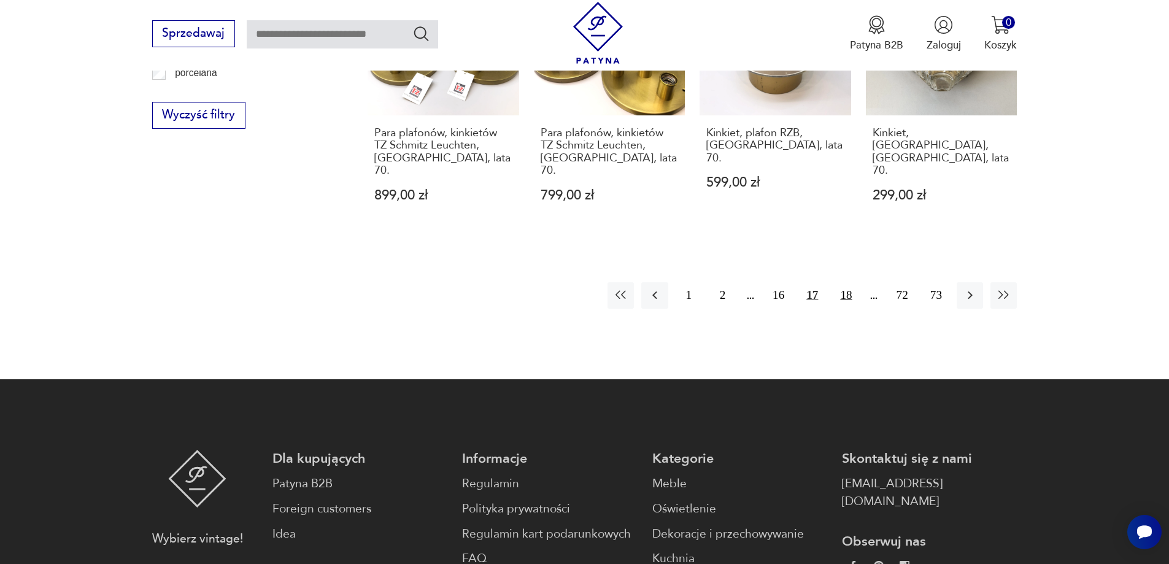
click at [850, 282] on button "18" at bounding box center [846, 295] width 26 height 26
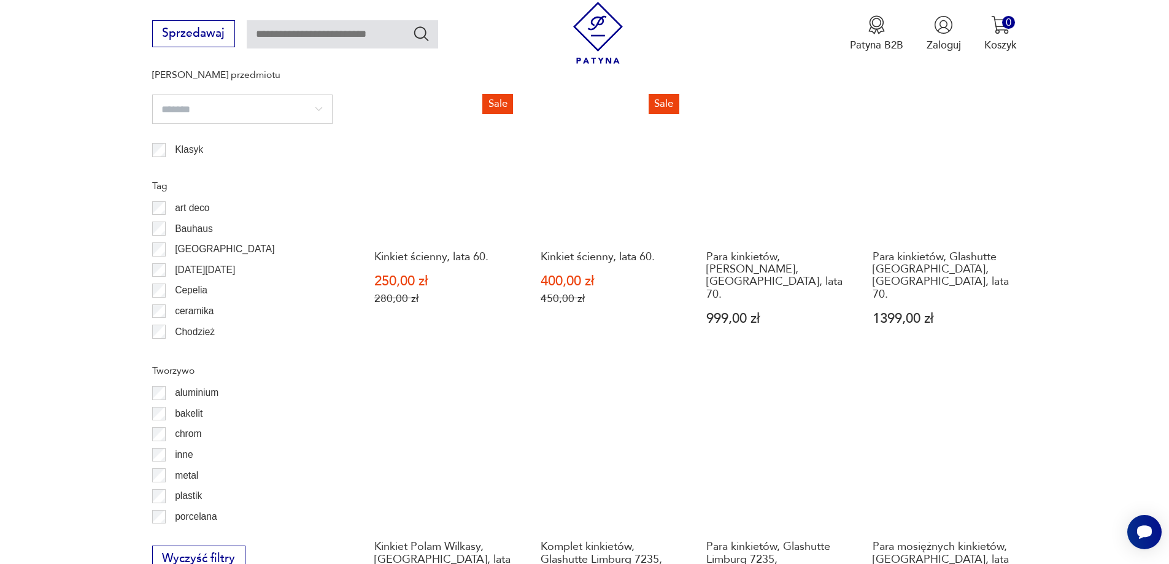
scroll to position [1280, 0]
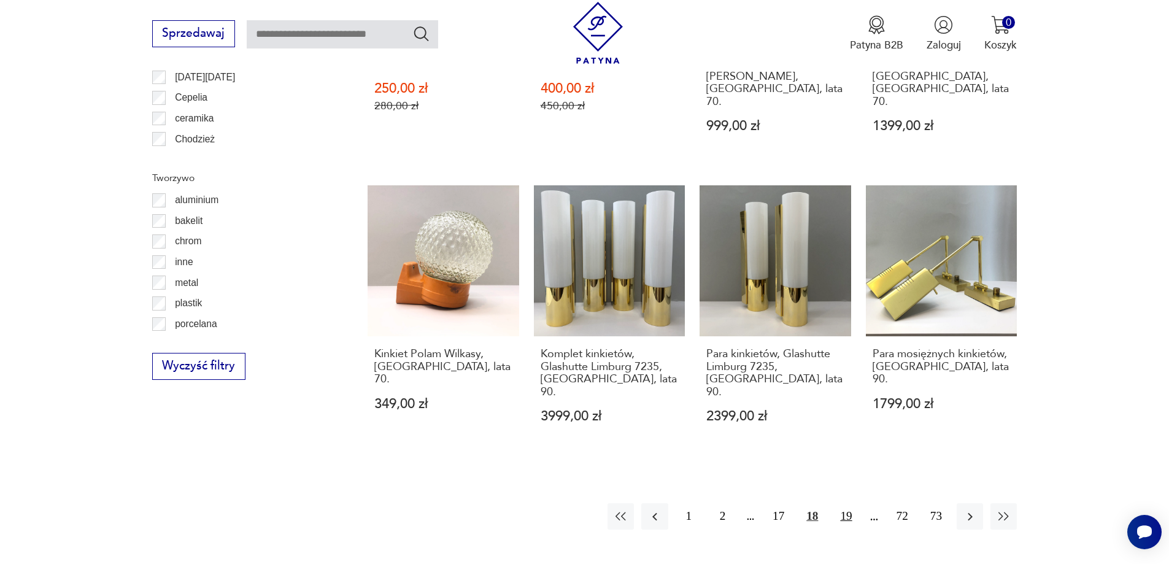
click at [846, 503] on button "19" at bounding box center [846, 516] width 26 height 26
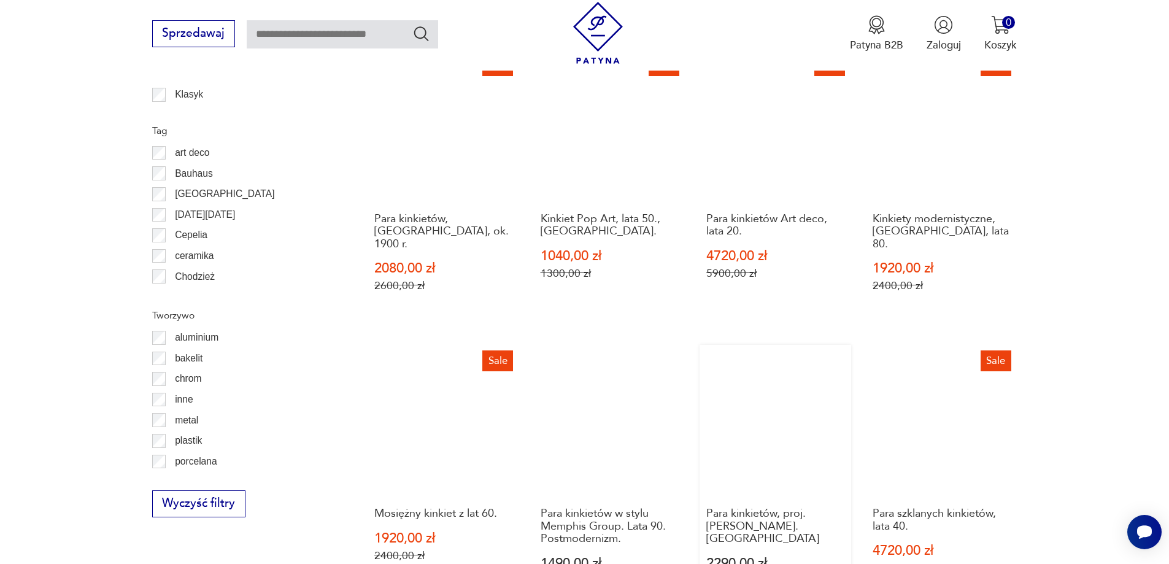
scroll to position [1531, 0]
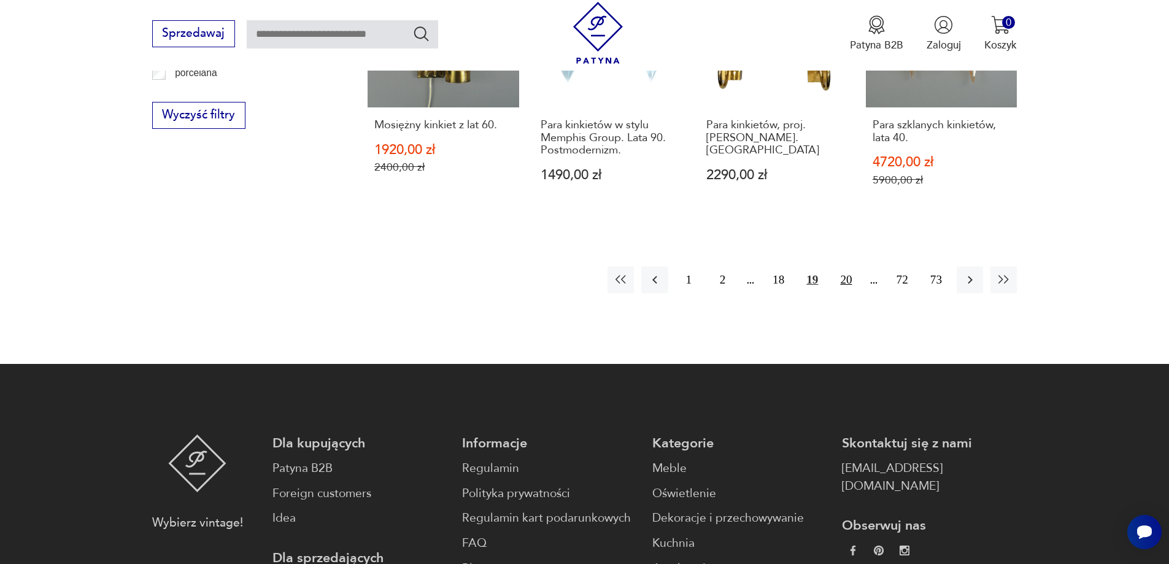
click at [845, 266] on button "20" at bounding box center [846, 279] width 26 height 26
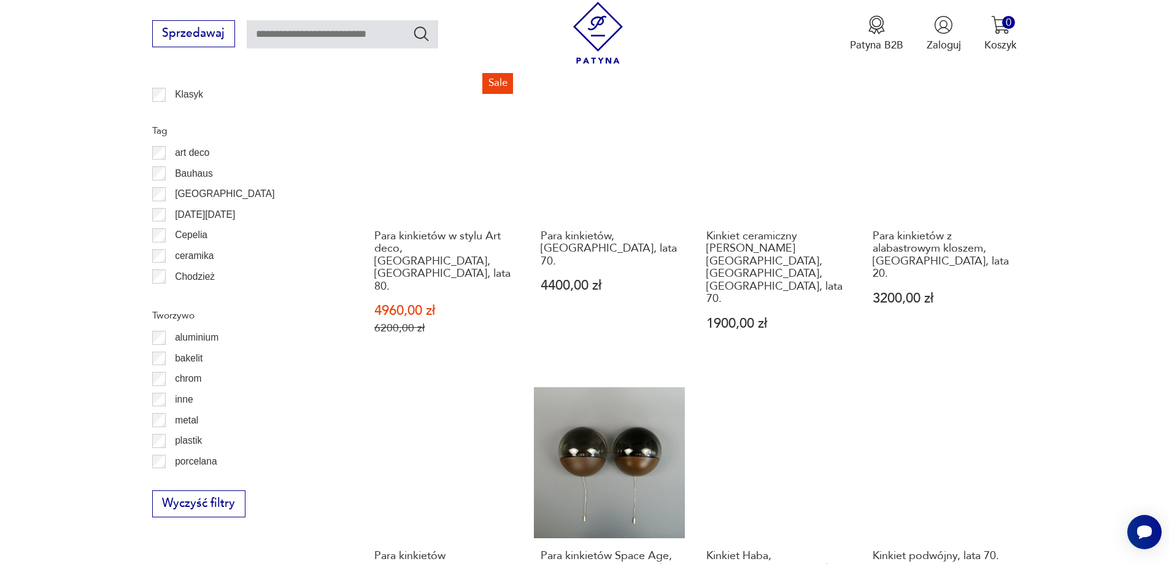
scroll to position [1531, 0]
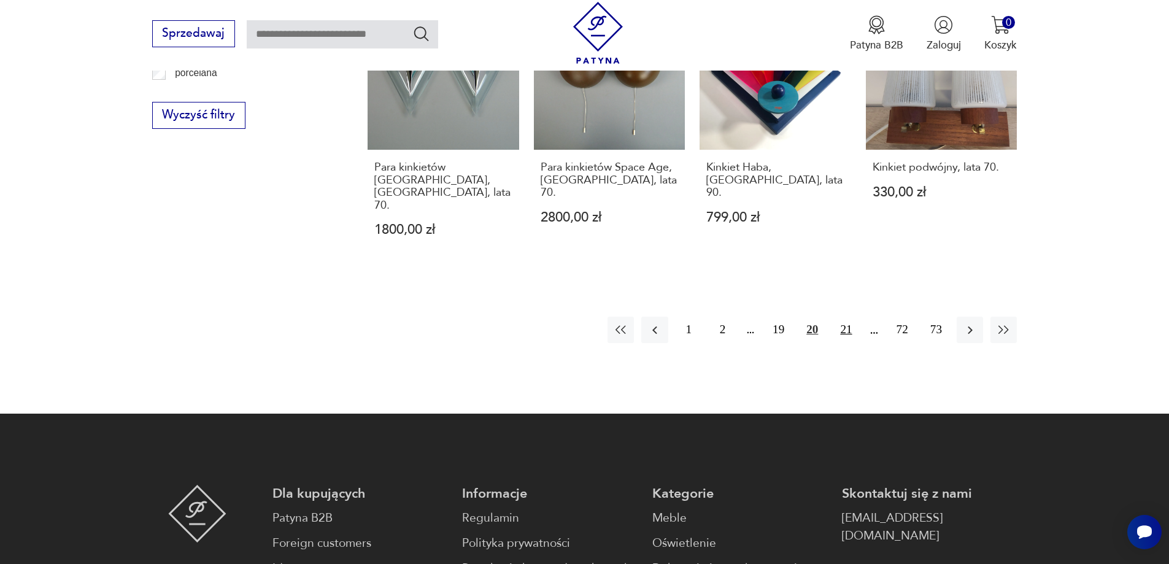
click at [843, 317] on button "21" at bounding box center [846, 330] width 26 height 26
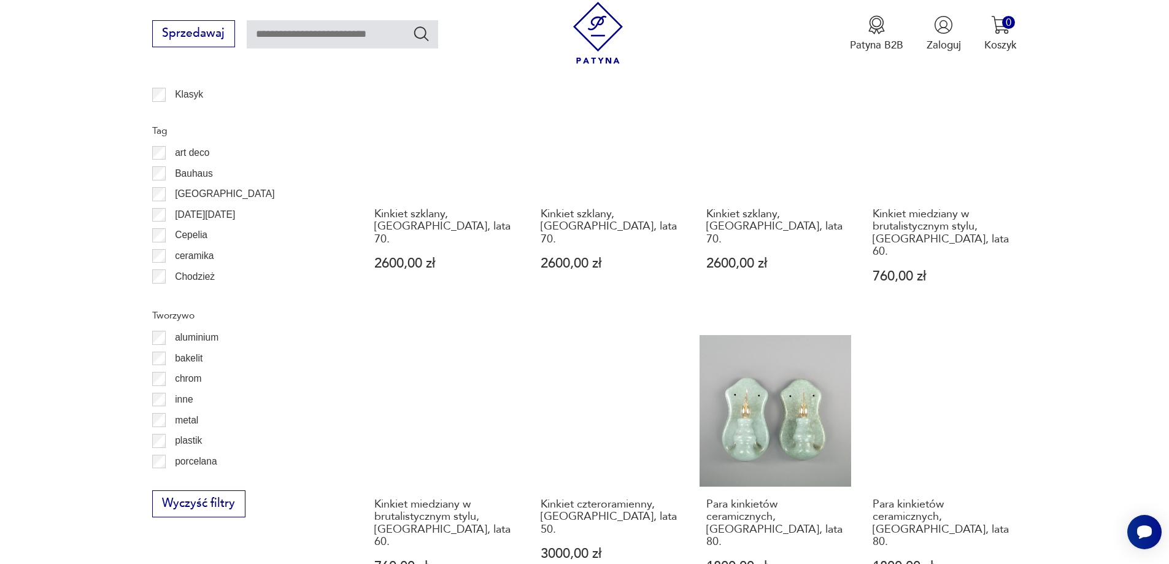
scroll to position [1531, 0]
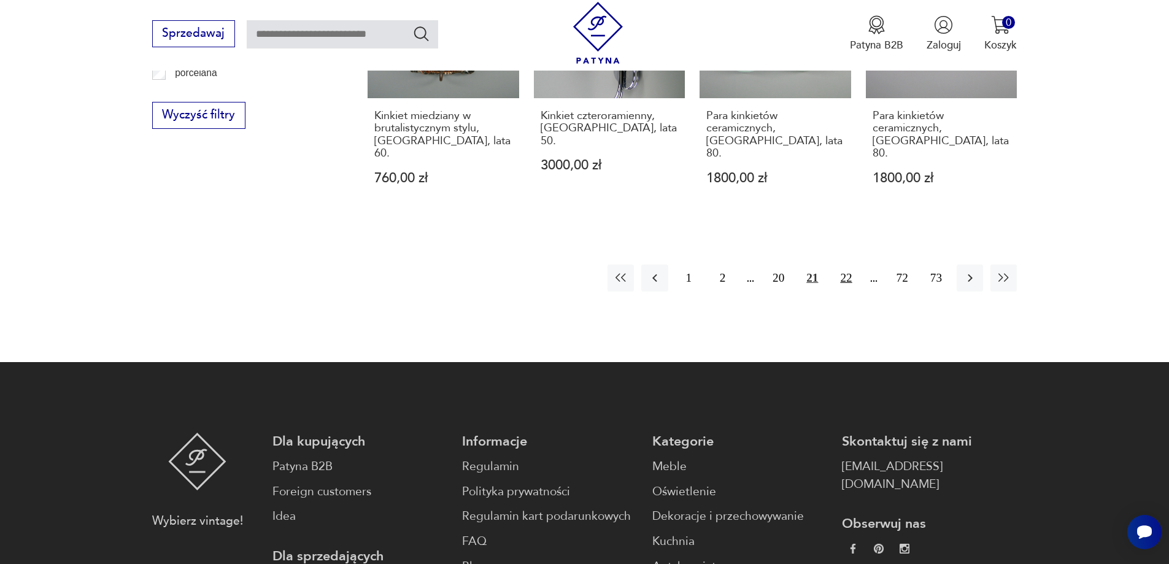
click at [848, 265] on button "22" at bounding box center [846, 278] width 26 height 26
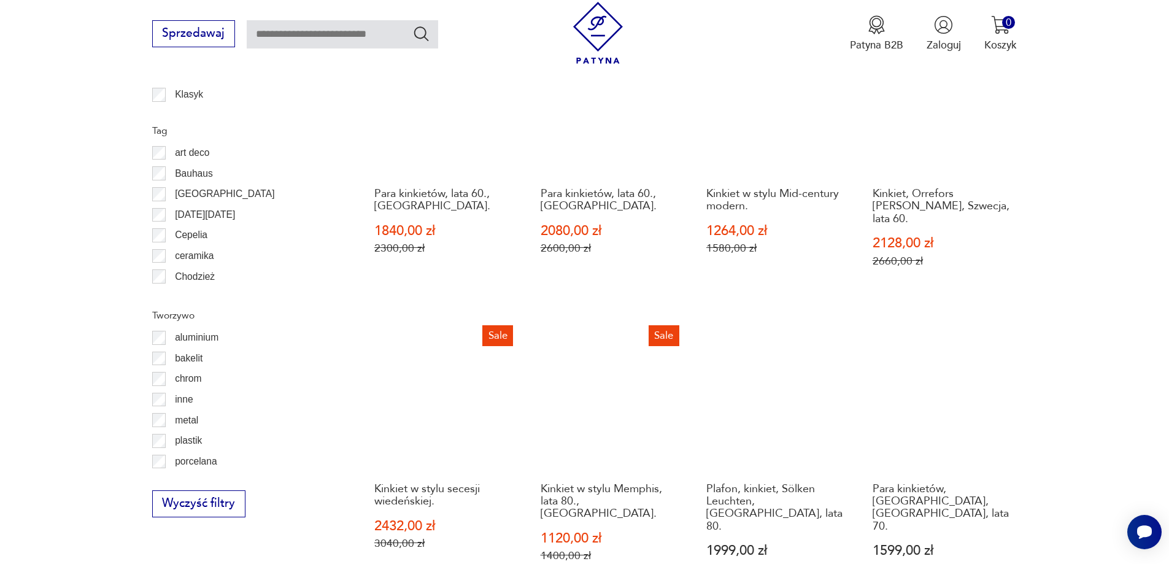
scroll to position [1531, 0]
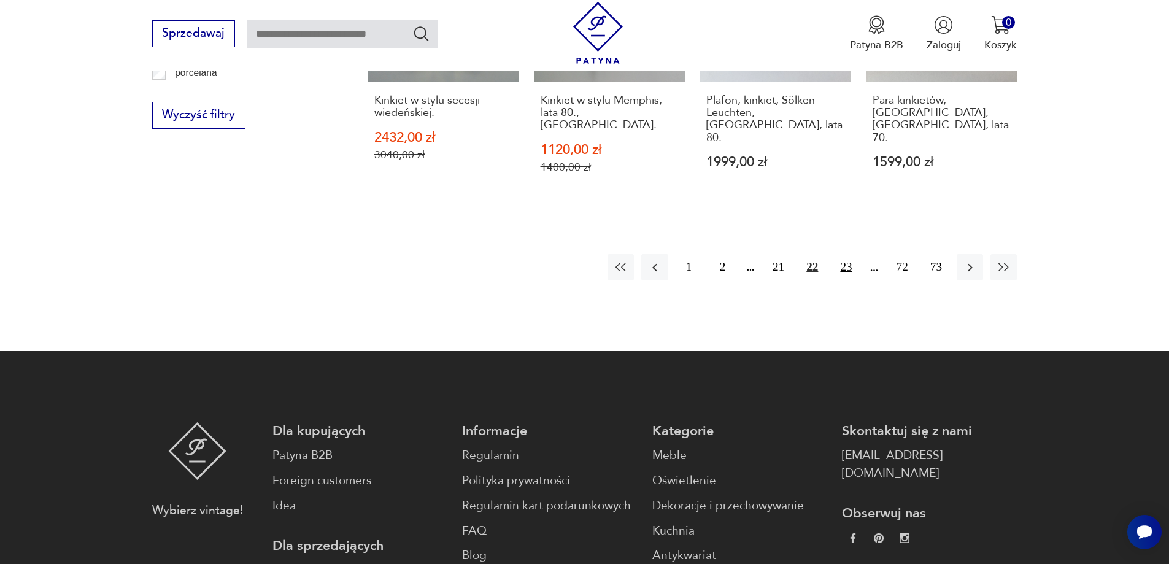
click at [847, 254] on button "23" at bounding box center [846, 267] width 26 height 26
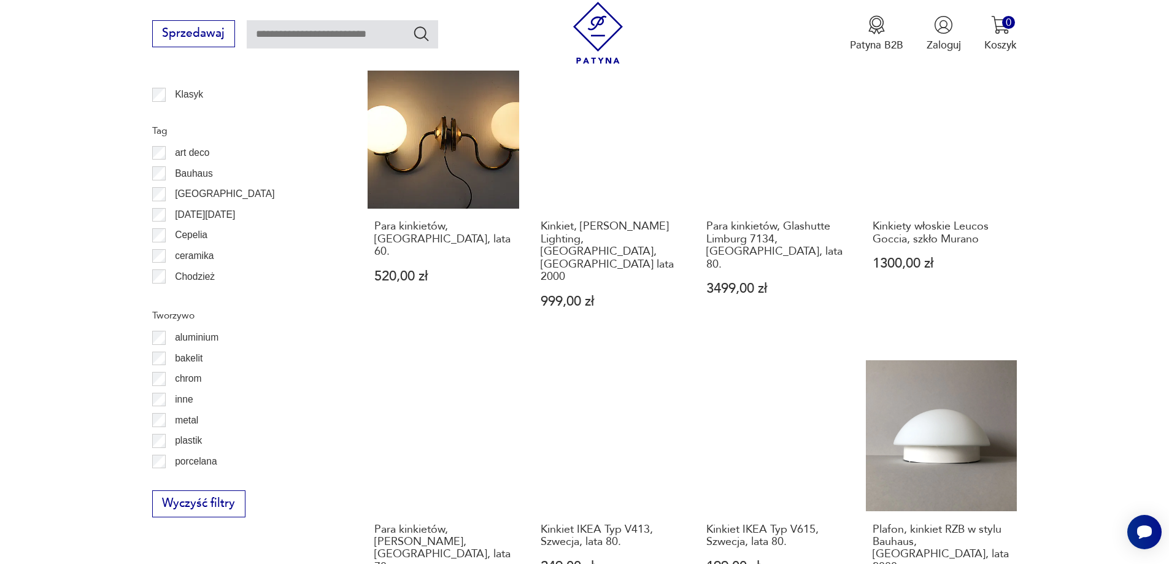
scroll to position [1531, 0]
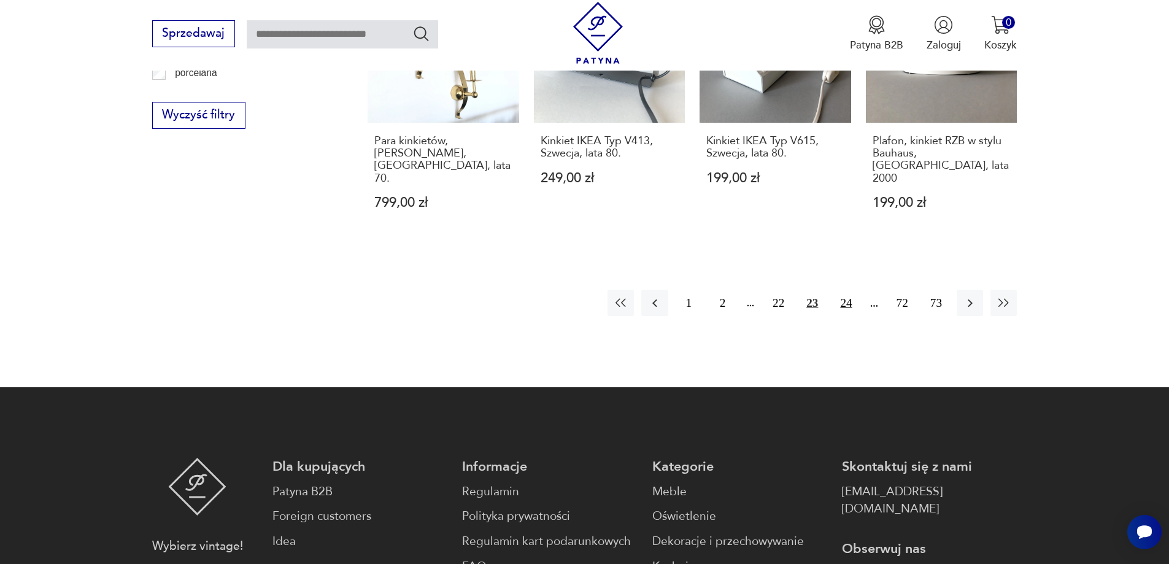
click at [843, 290] on button "24" at bounding box center [846, 303] width 26 height 26
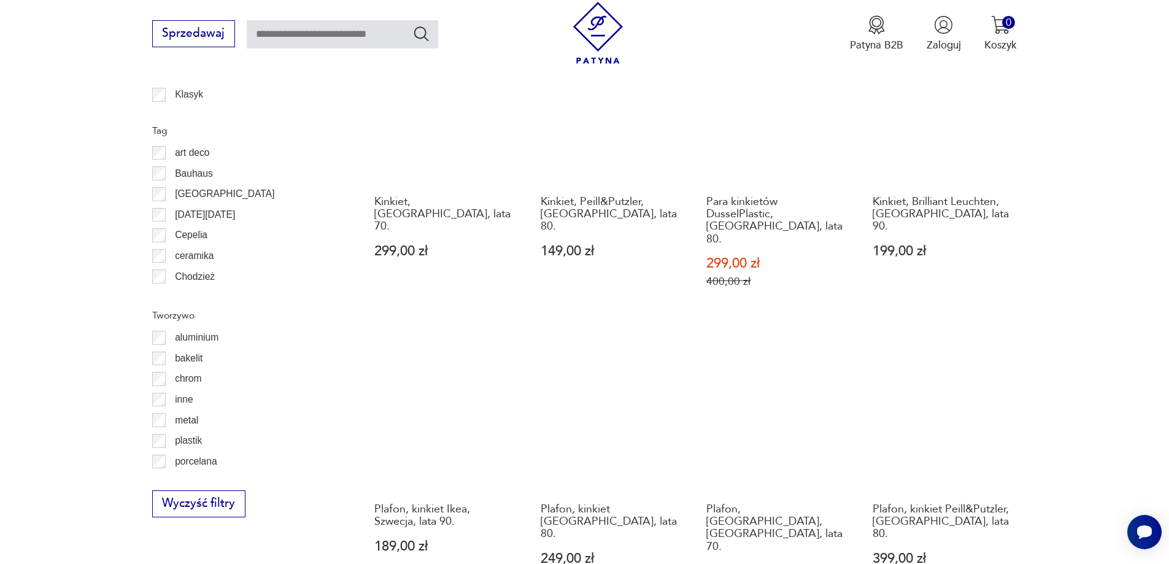
scroll to position [1531, 0]
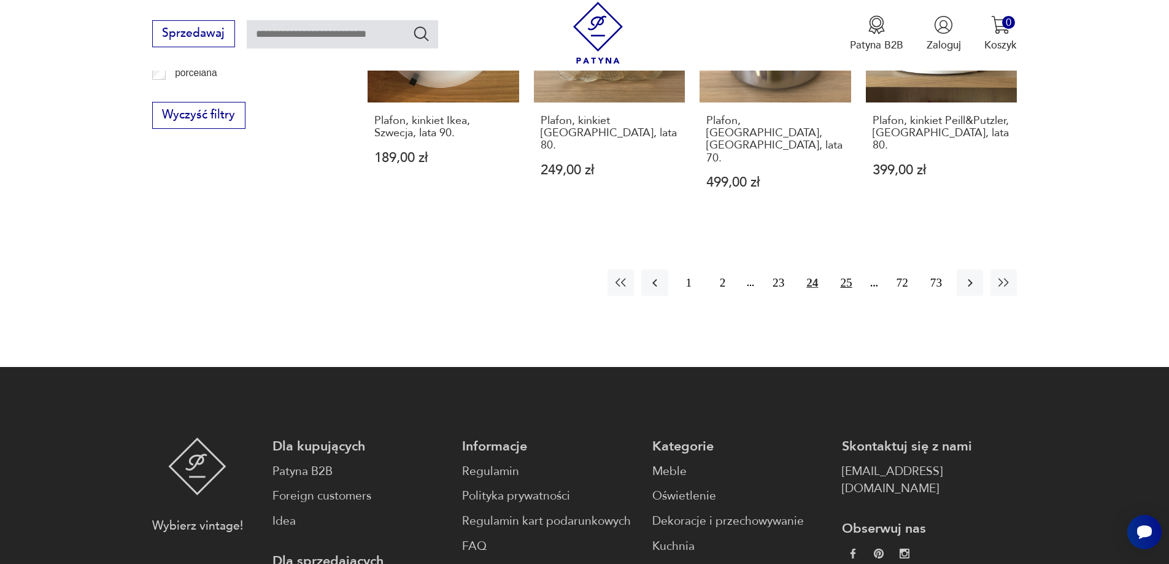
click at [842, 269] on button "25" at bounding box center [846, 282] width 26 height 26
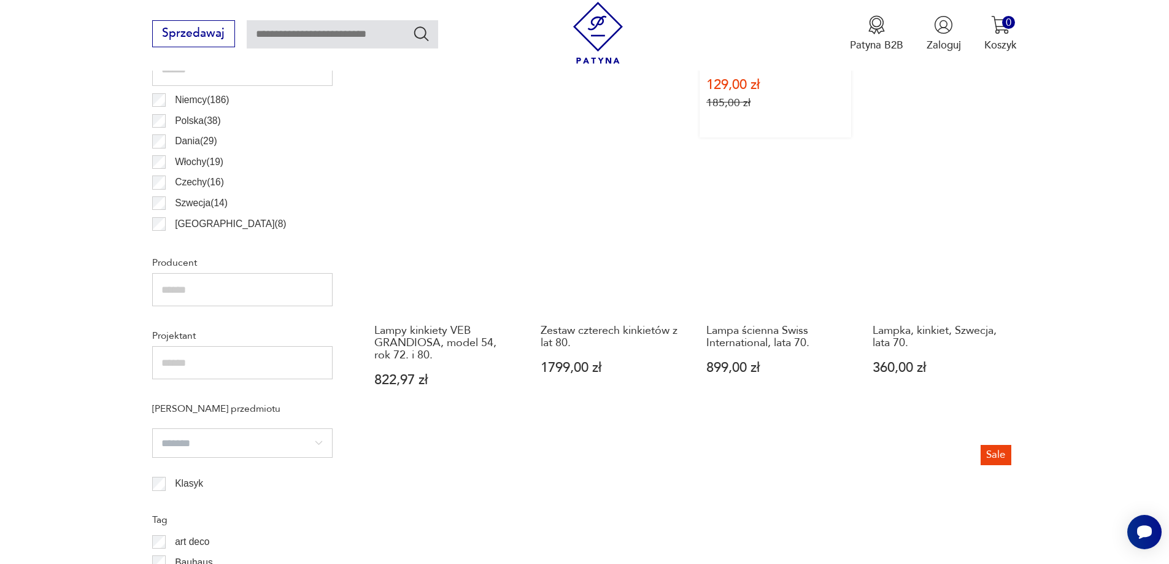
scroll to position [365, 0]
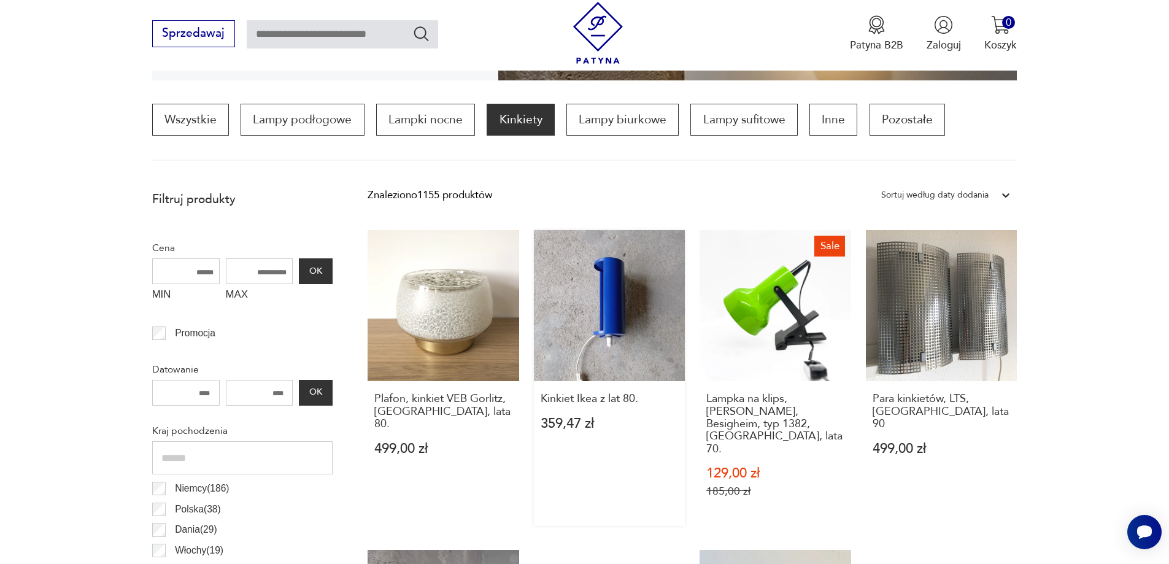
click at [622, 314] on link "Kinkiet Ikea z lat 80. 359,47 zł" at bounding box center [610, 378] width 152 height 296
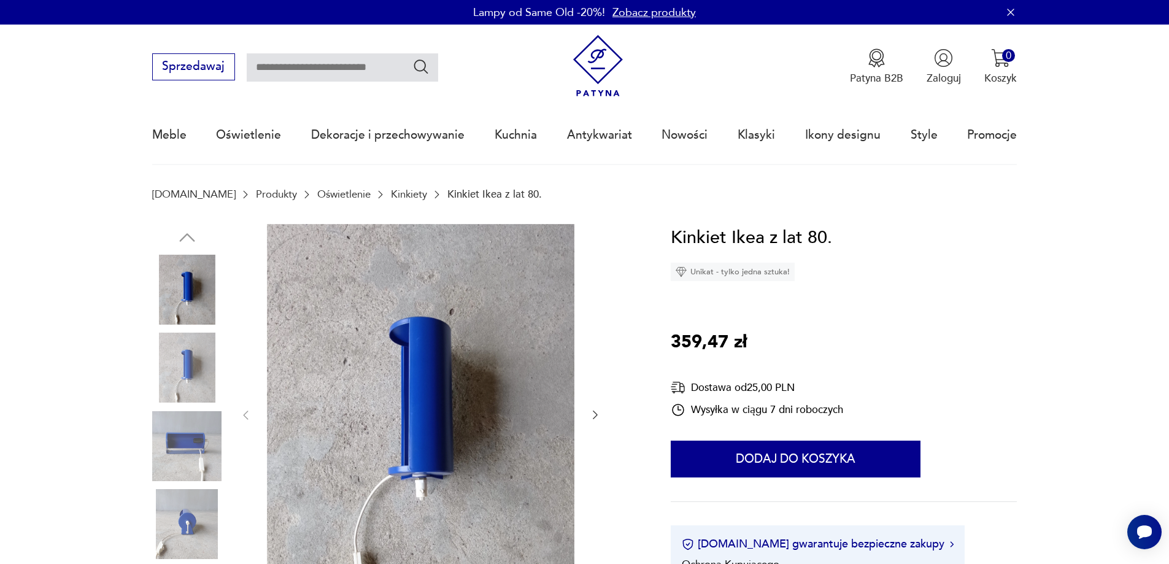
click at [182, 448] on img at bounding box center [187, 446] width 70 height 70
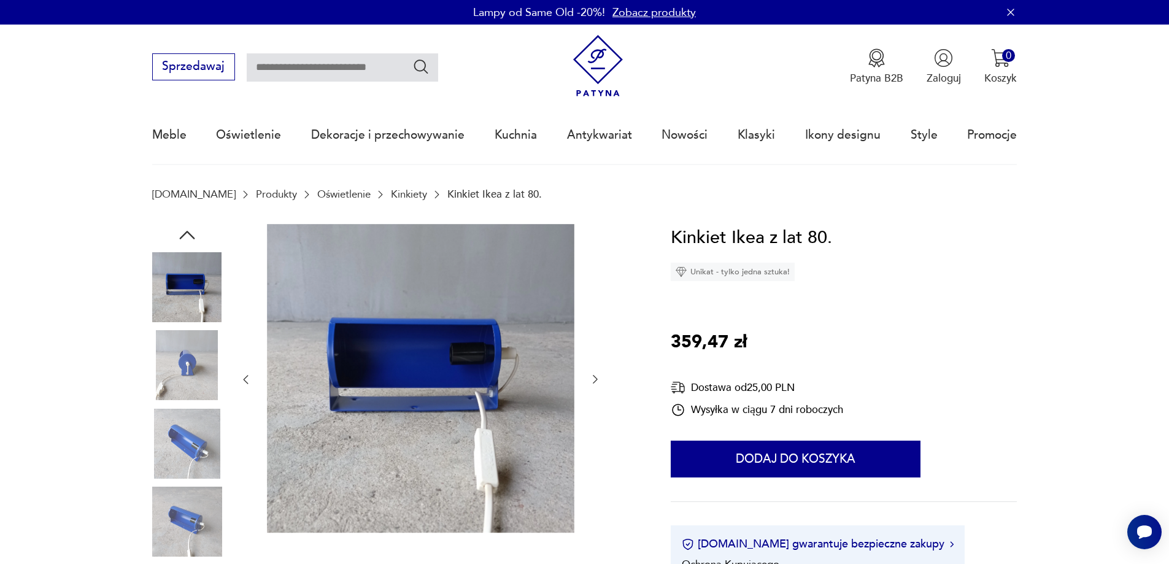
click at [185, 441] on img at bounding box center [187, 444] width 70 height 70
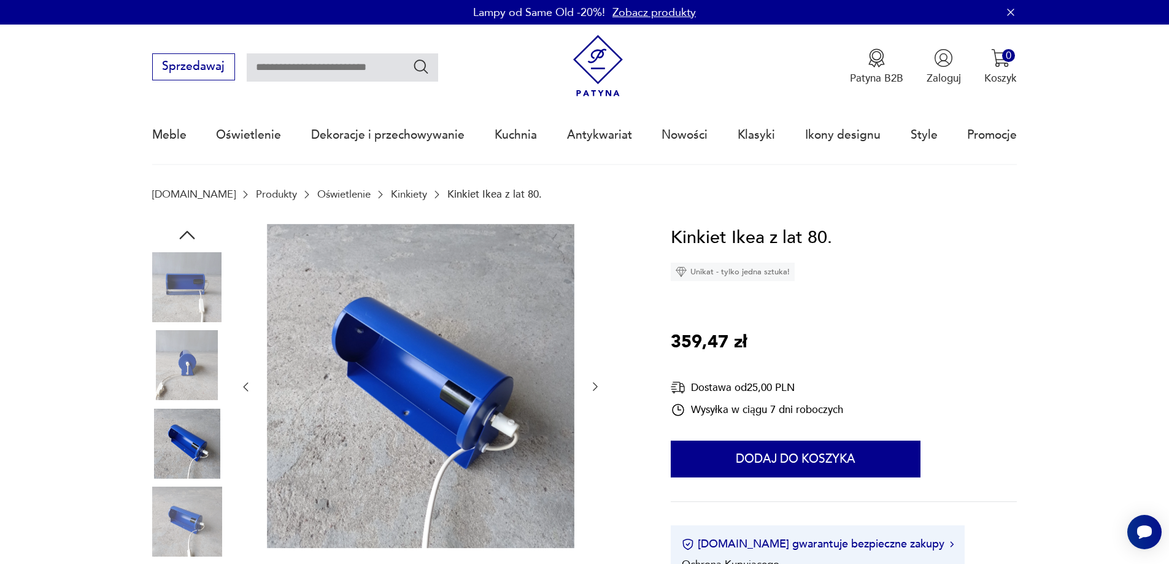
click at [188, 485] on div at bounding box center [187, 405] width 70 height 307
click at [194, 534] on img at bounding box center [187, 522] width 70 height 70
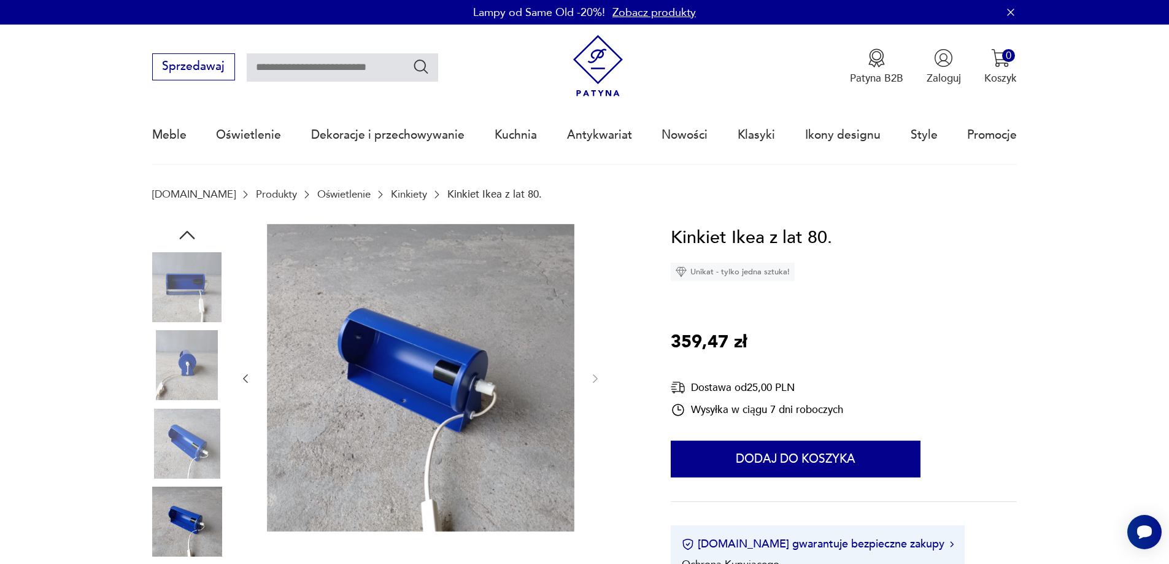
click at [191, 266] on img at bounding box center [187, 287] width 70 height 70
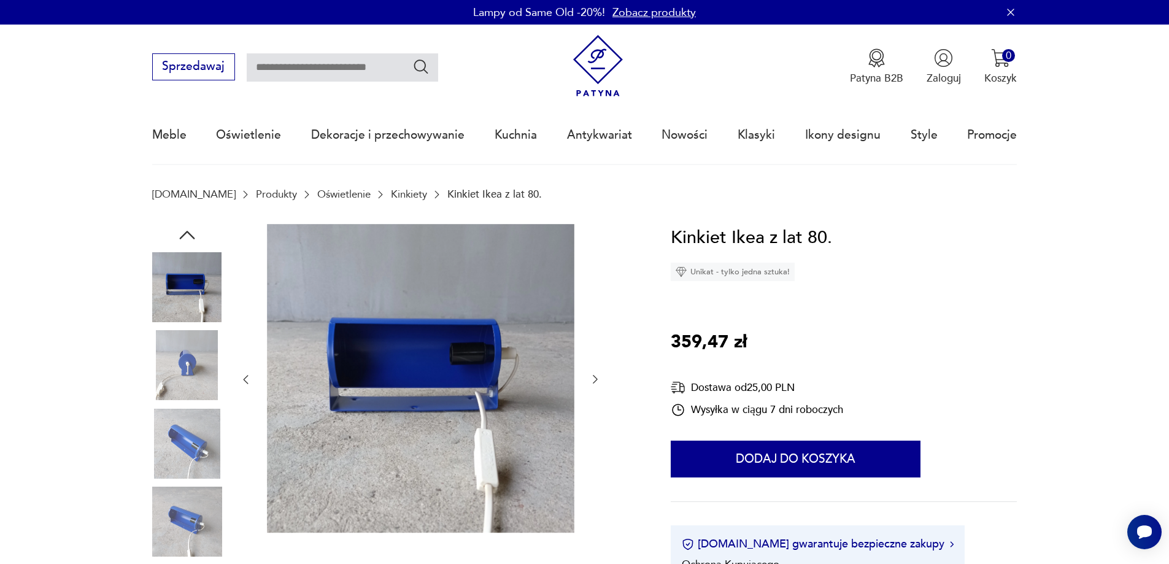
click at [600, 377] on icon "button" at bounding box center [595, 379] width 12 height 12
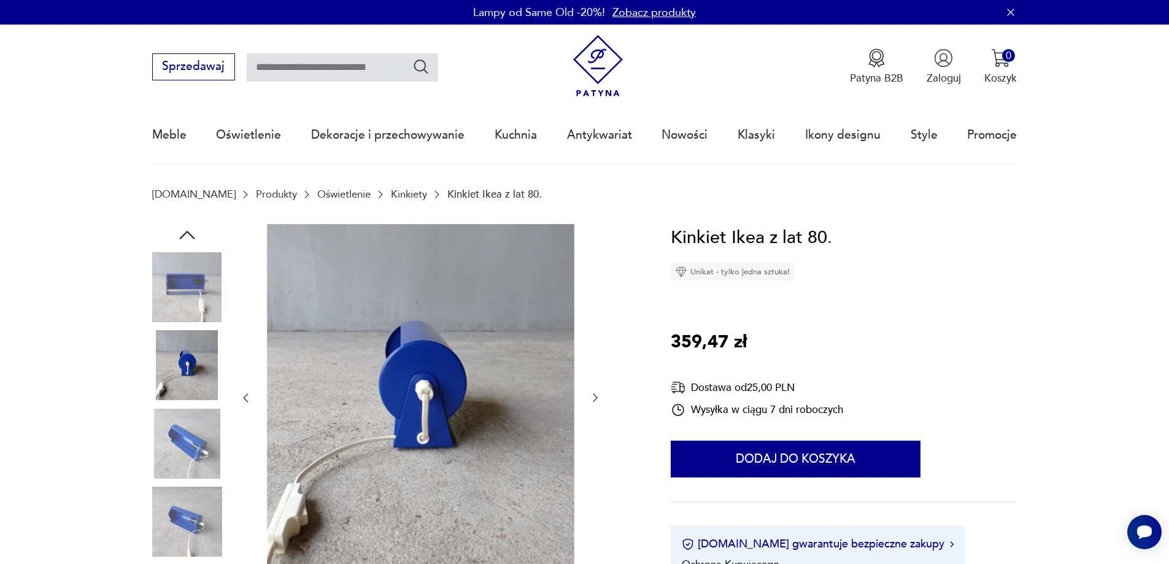
click at [601, 405] on button "button" at bounding box center [595, 398] width 12 height 15
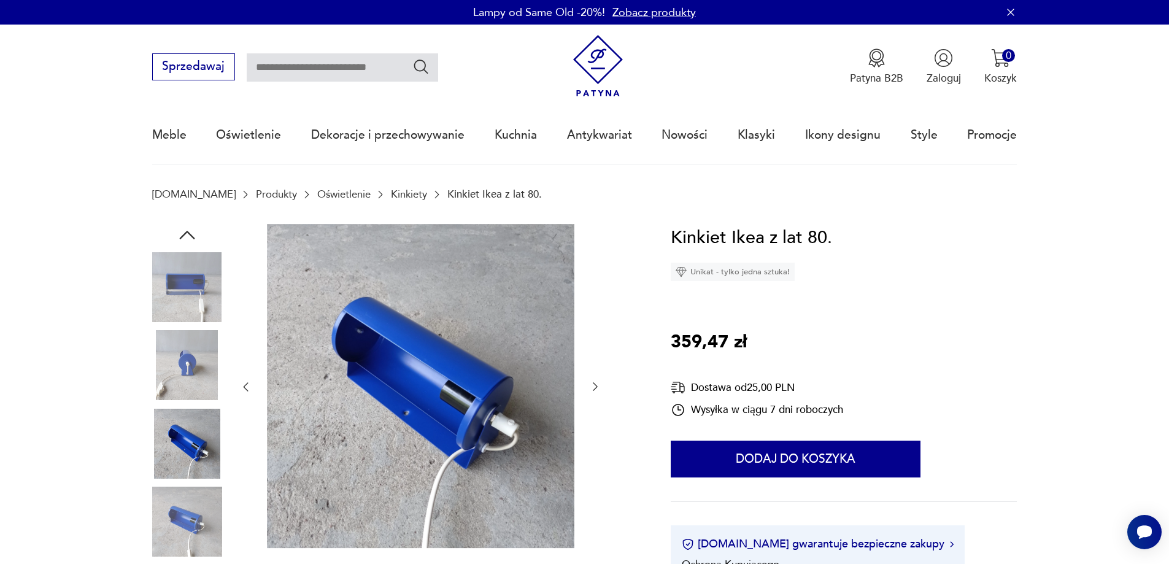
click at [600, 392] on icon "button" at bounding box center [595, 387] width 12 height 12
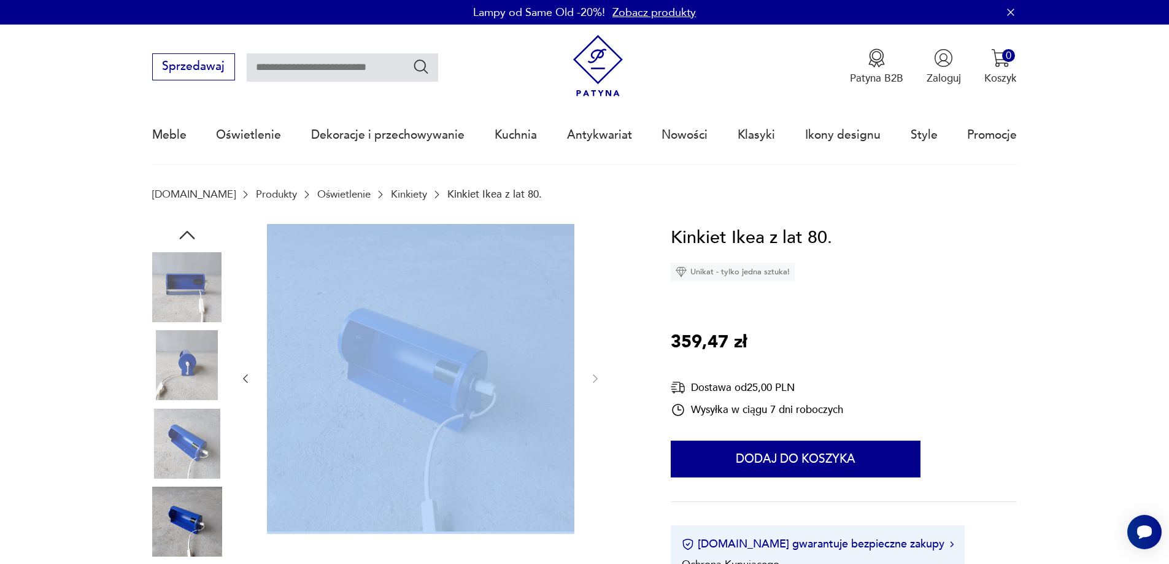
click at [600, 392] on div at bounding box center [420, 379] width 362 height 310
click at [595, 389] on div at bounding box center [420, 379] width 362 height 310
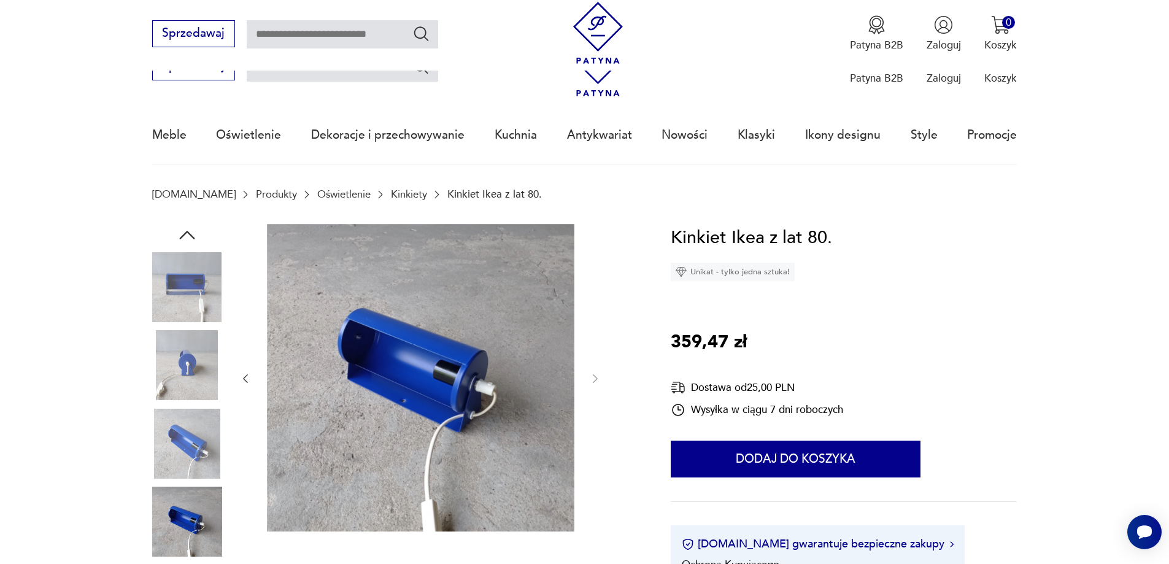
scroll to position [778, 0]
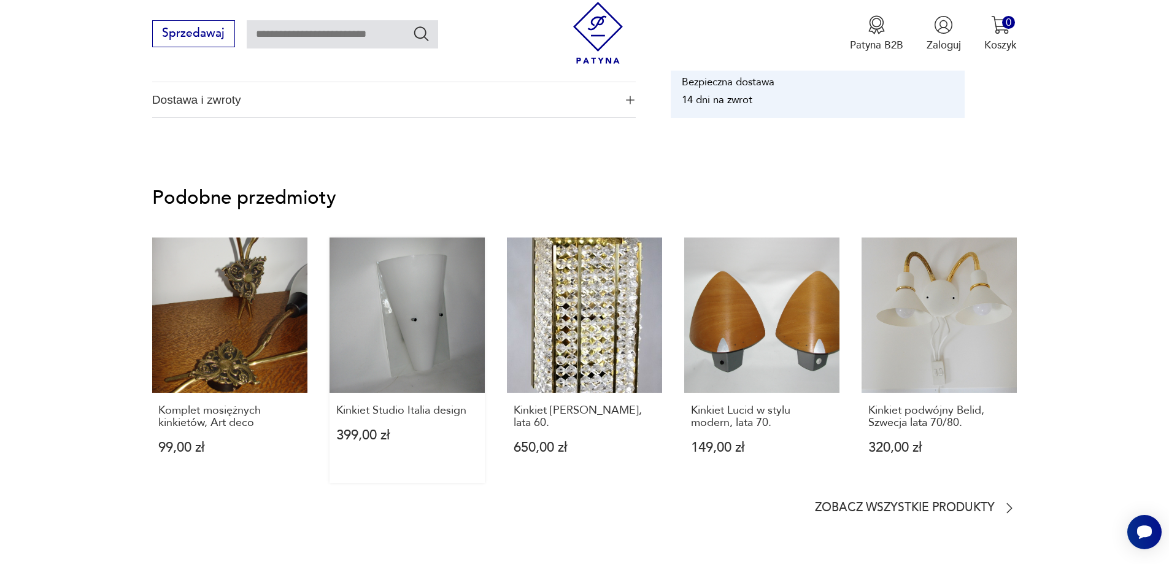
click at [470, 361] on link "Kinkiet Studio Italia design 399,00 zł" at bounding box center [407, 361] width 155 height 246
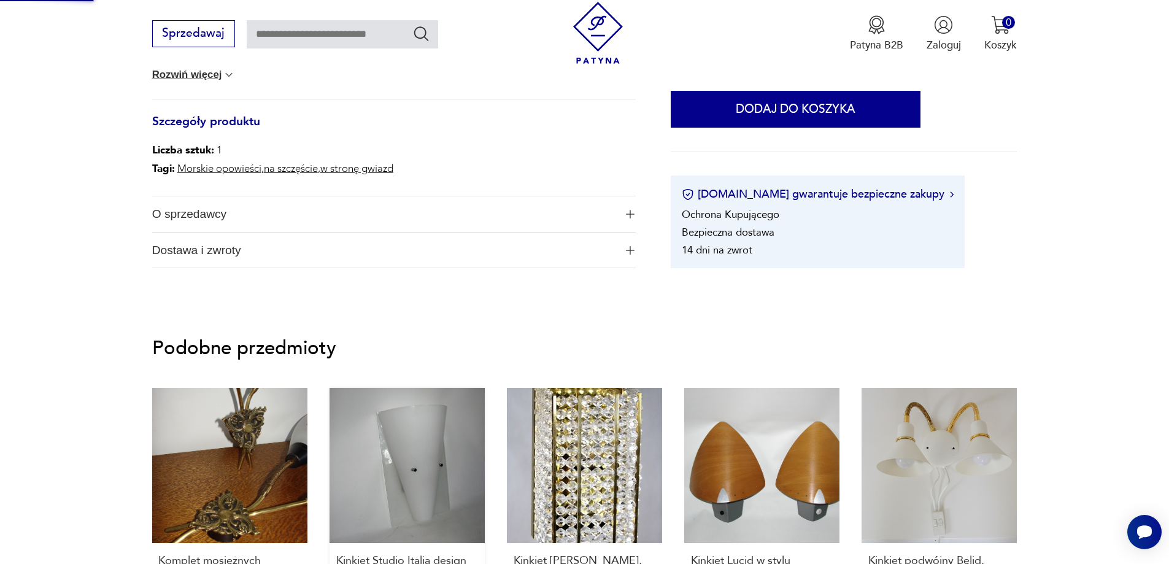
scroll to position [193, 0]
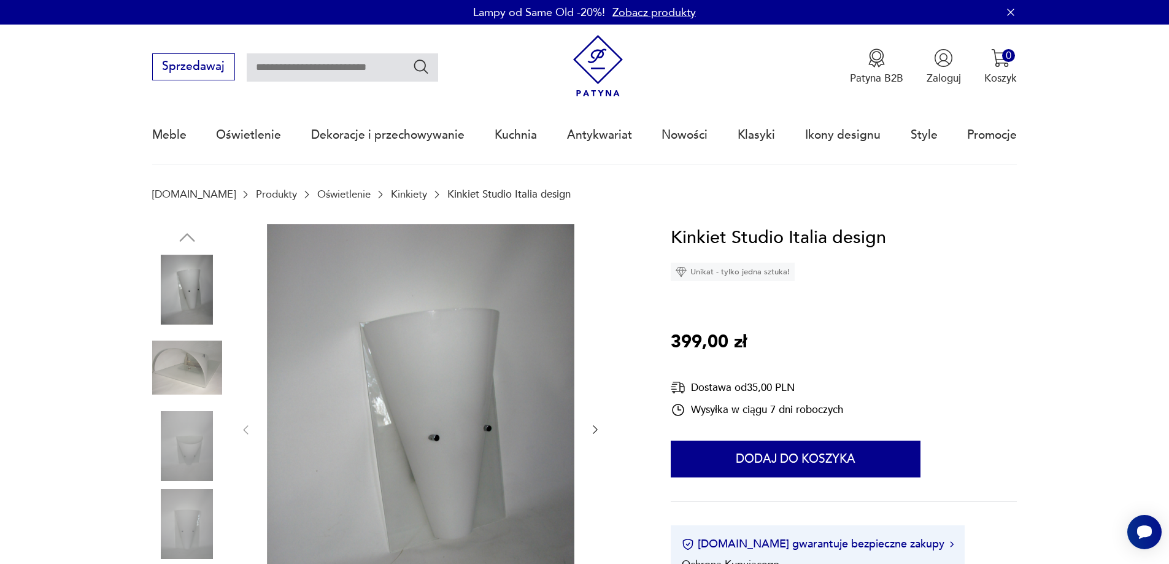
click at [193, 451] on img at bounding box center [187, 446] width 70 height 70
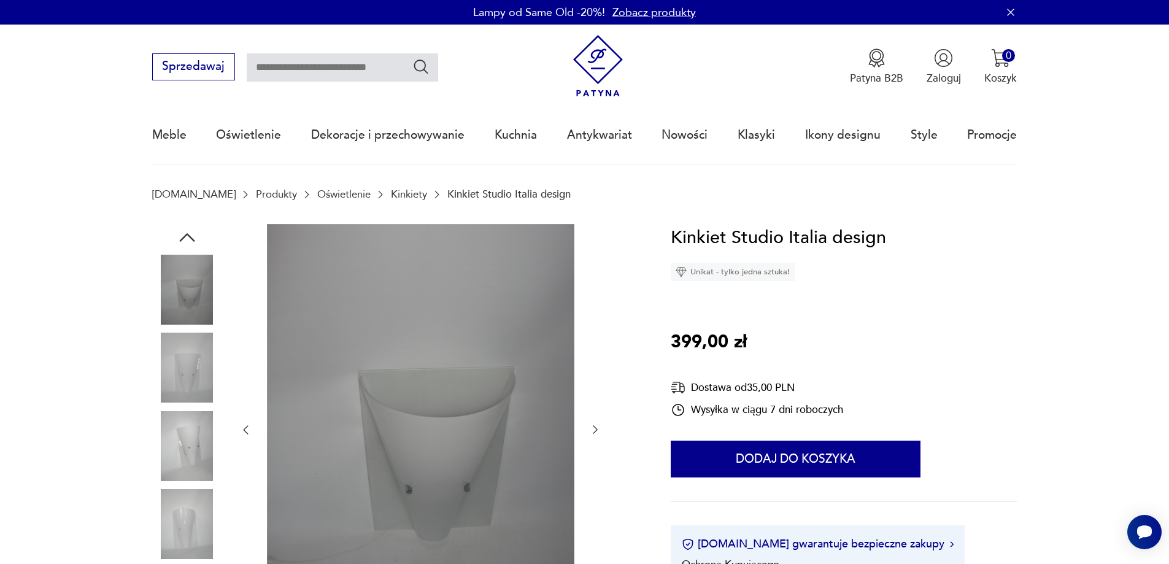
click at [190, 503] on img at bounding box center [187, 524] width 70 height 70
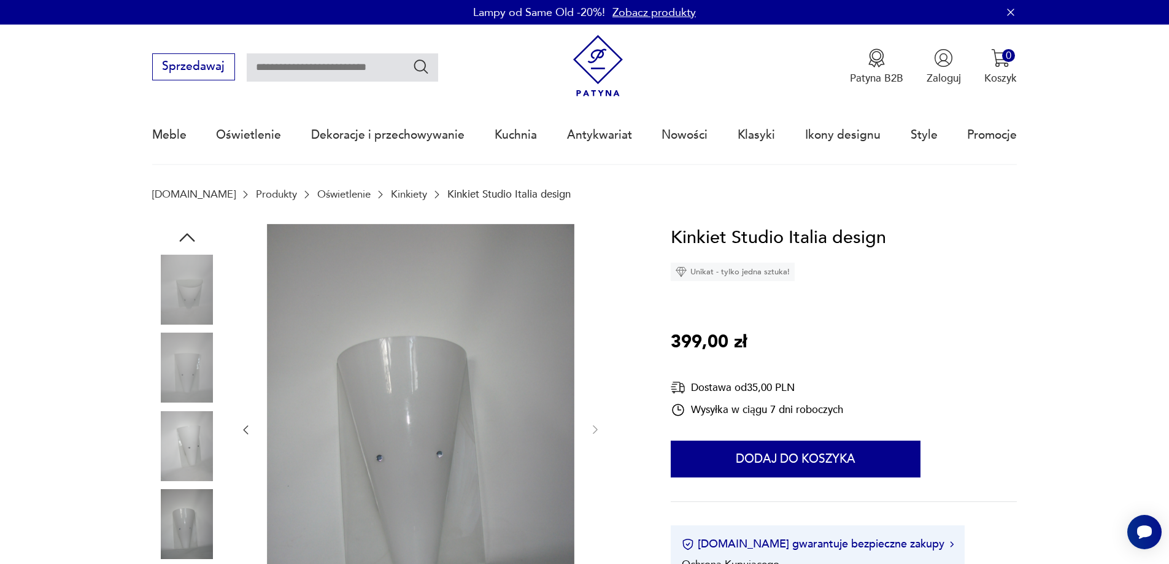
click at [179, 311] on img at bounding box center [187, 290] width 70 height 70
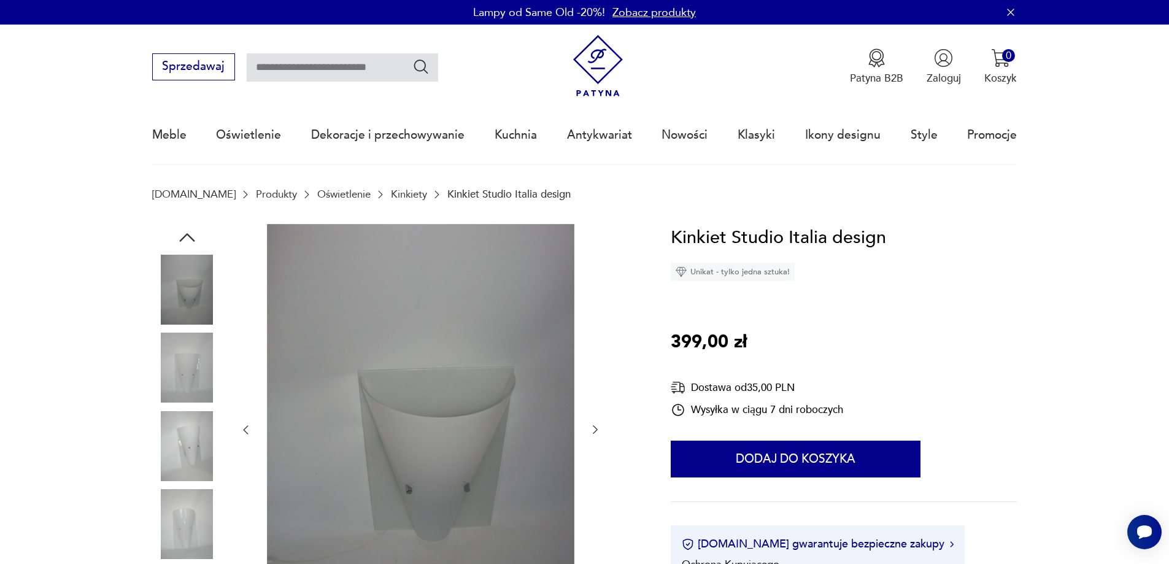
click at [592, 436] on button "button" at bounding box center [595, 430] width 12 height 15
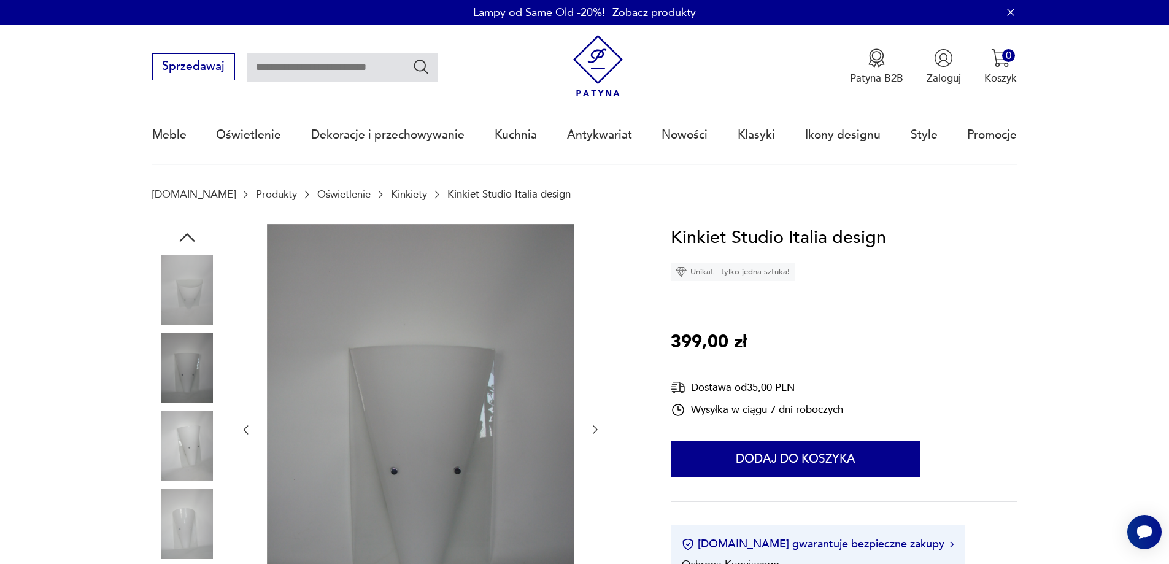
click at [592, 435] on icon "button" at bounding box center [595, 430] width 12 height 12
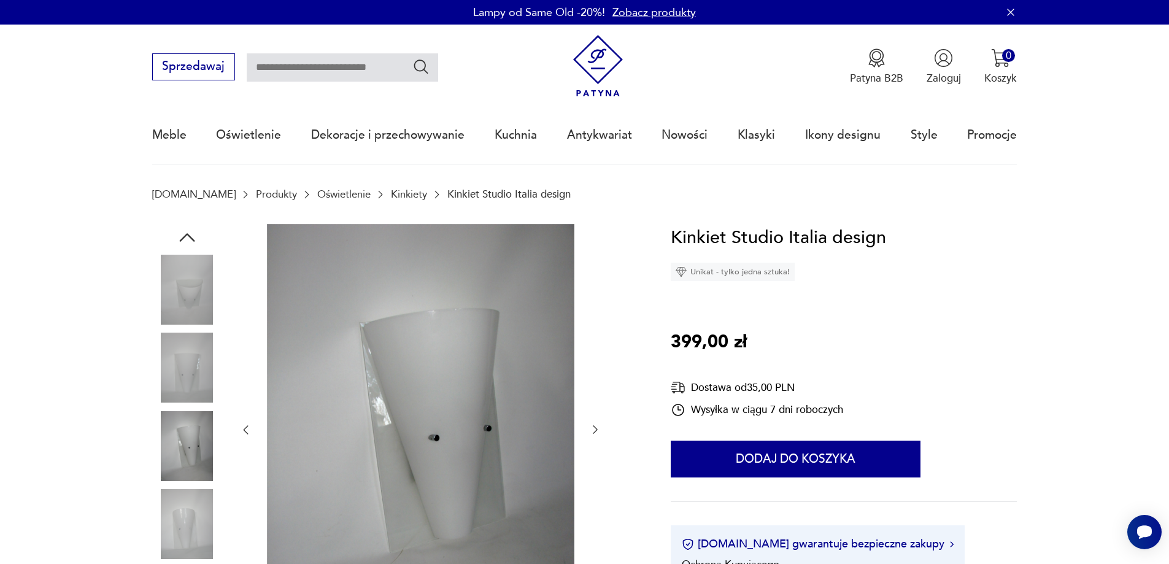
click at [592, 435] on icon "button" at bounding box center [595, 430] width 12 height 12
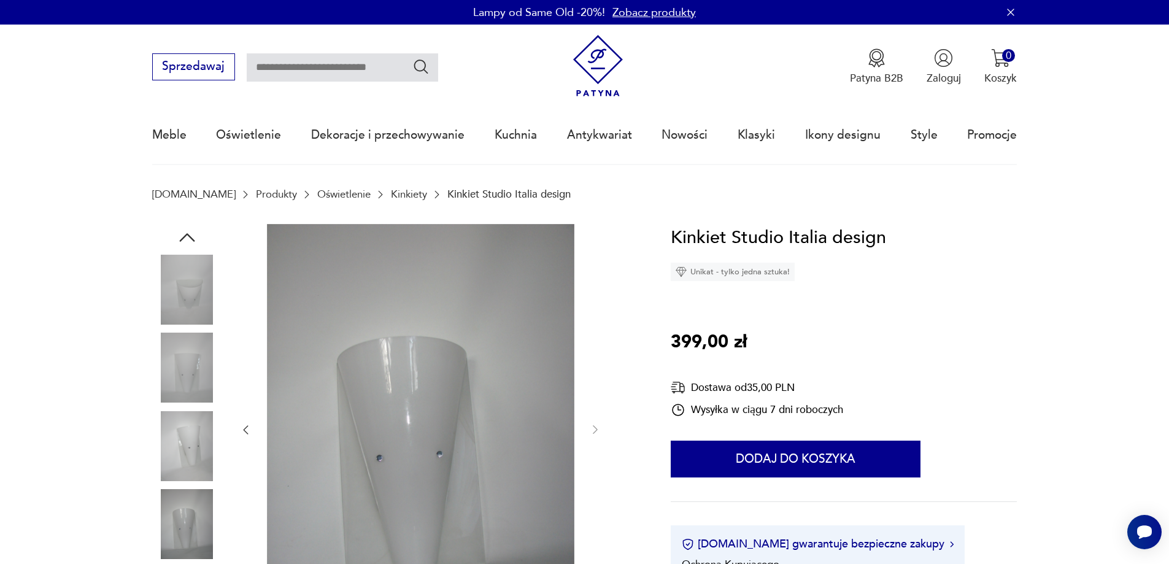
click at [192, 303] on img at bounding box center [187, 290] width 70 height 70
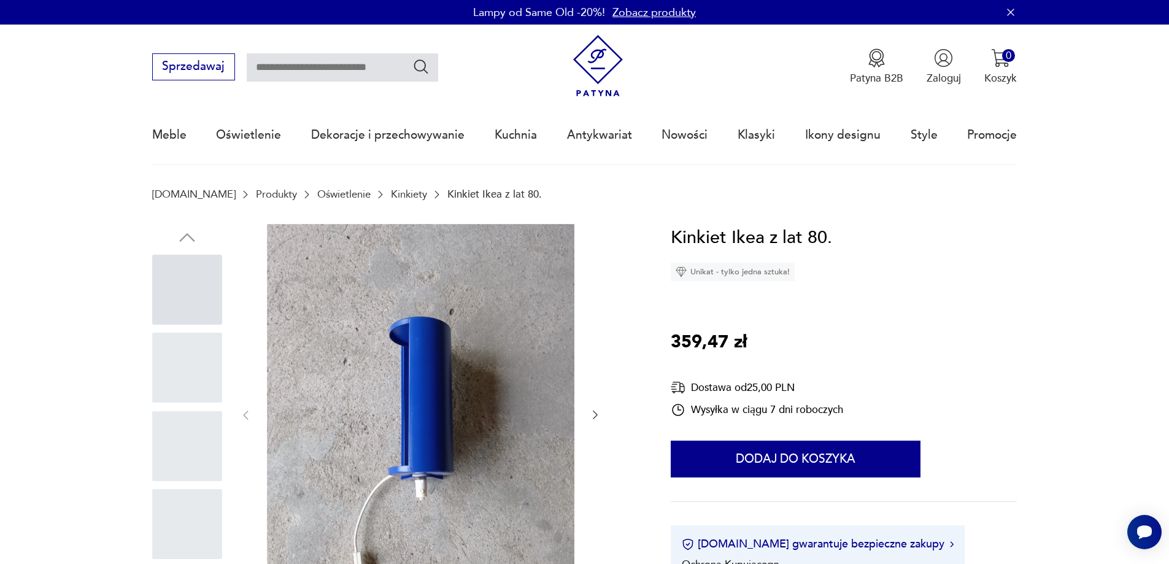
scroll to position [76, 0]
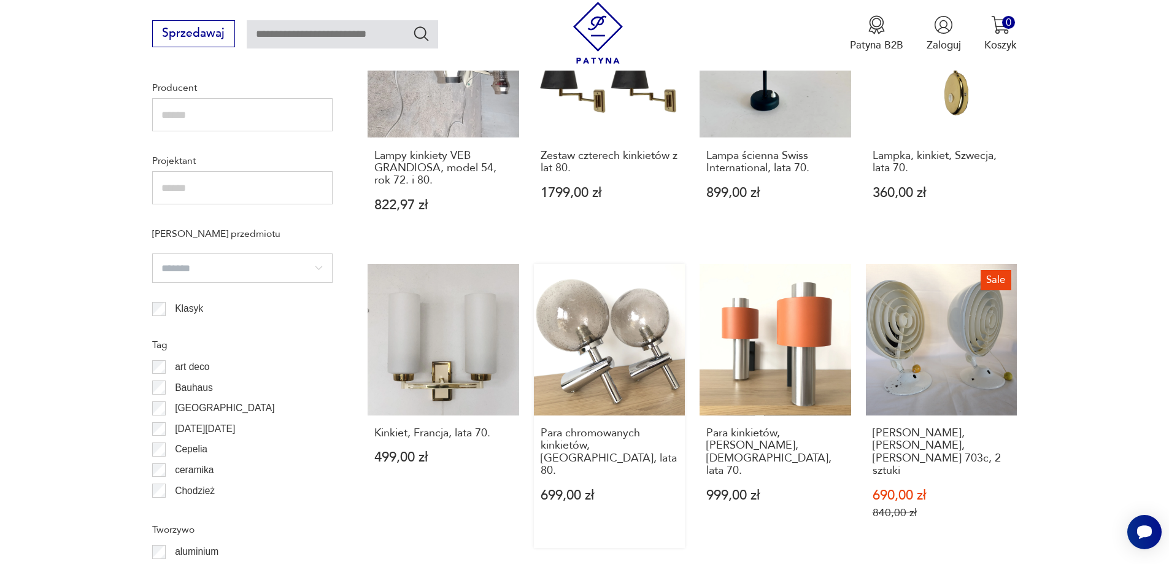
scroll to position [1317, 0]
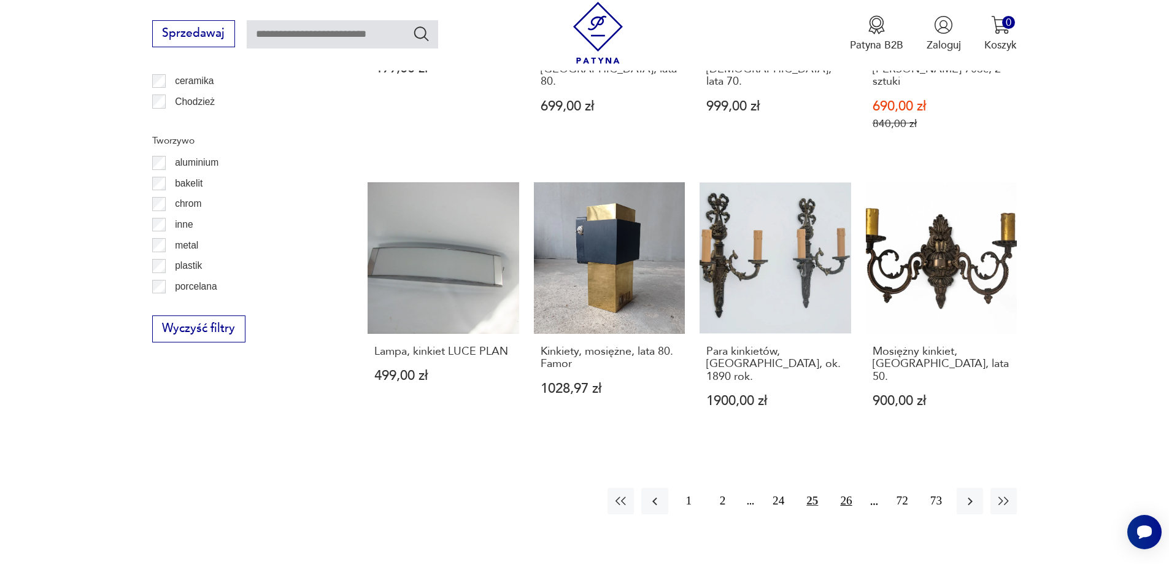
click at [850, 488] on button "26" at bounding box center [846, 501] width 26 height 26
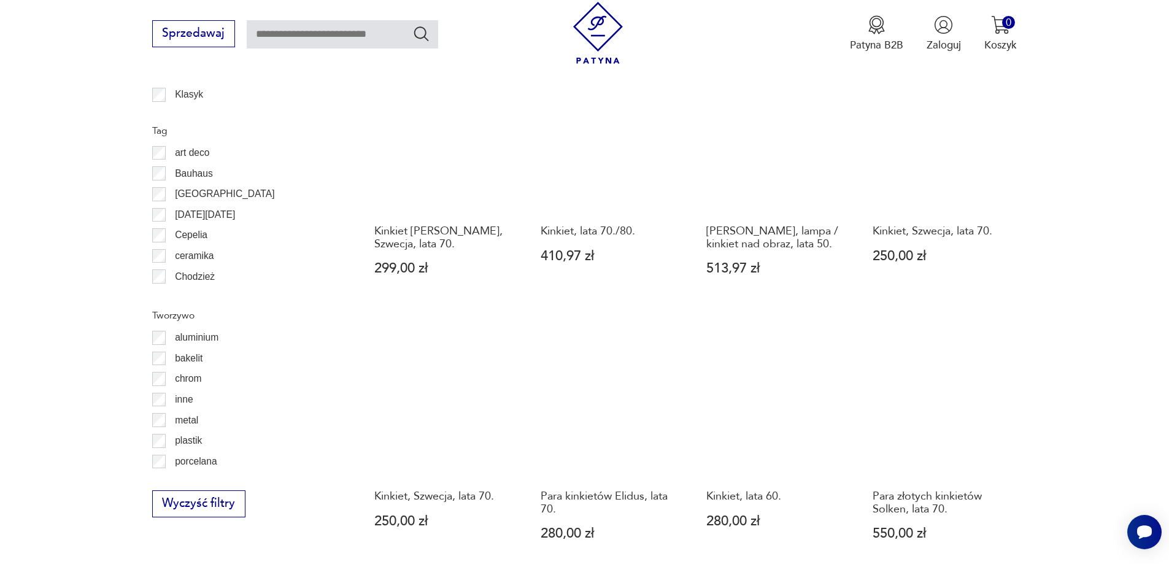
scroll to position [1531, 0]
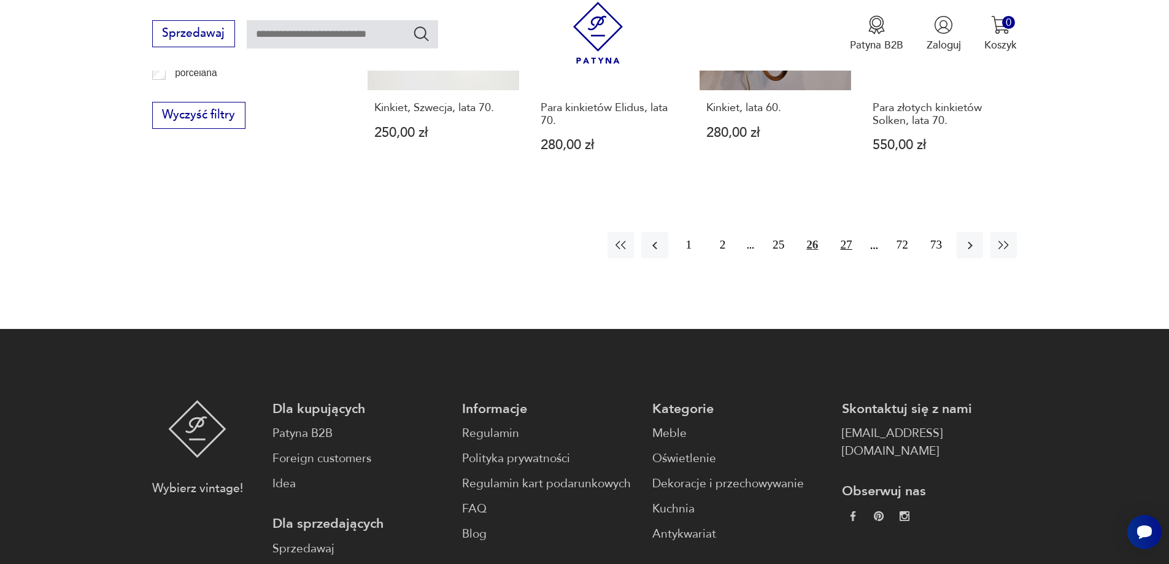
click at [848, 232] on button "27" at bounding box center [846, 245] width 26 height 26
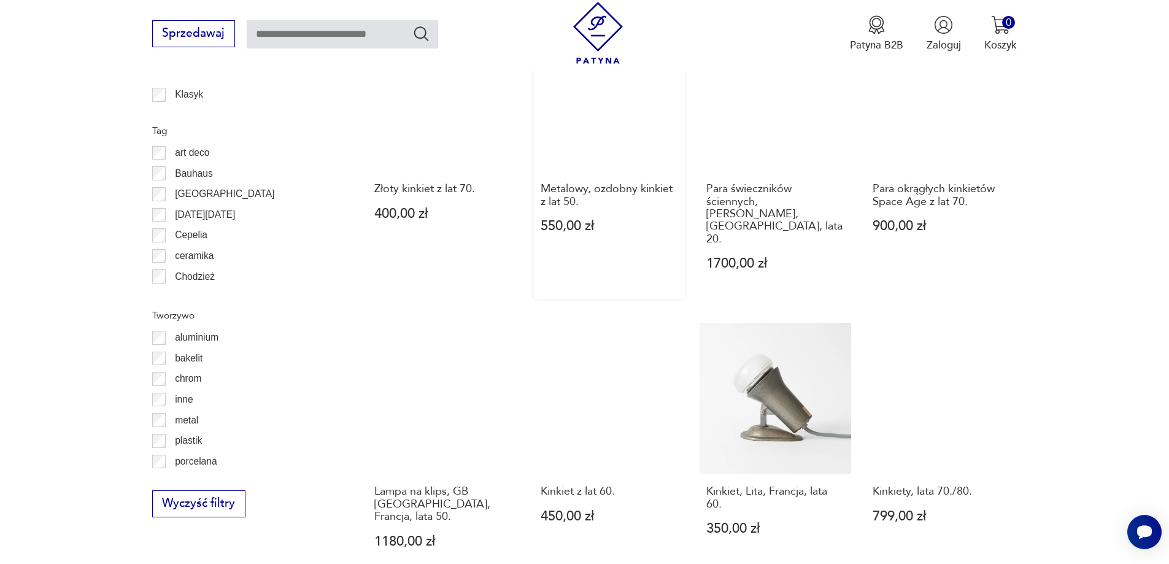
scroll to position [1531, 0]
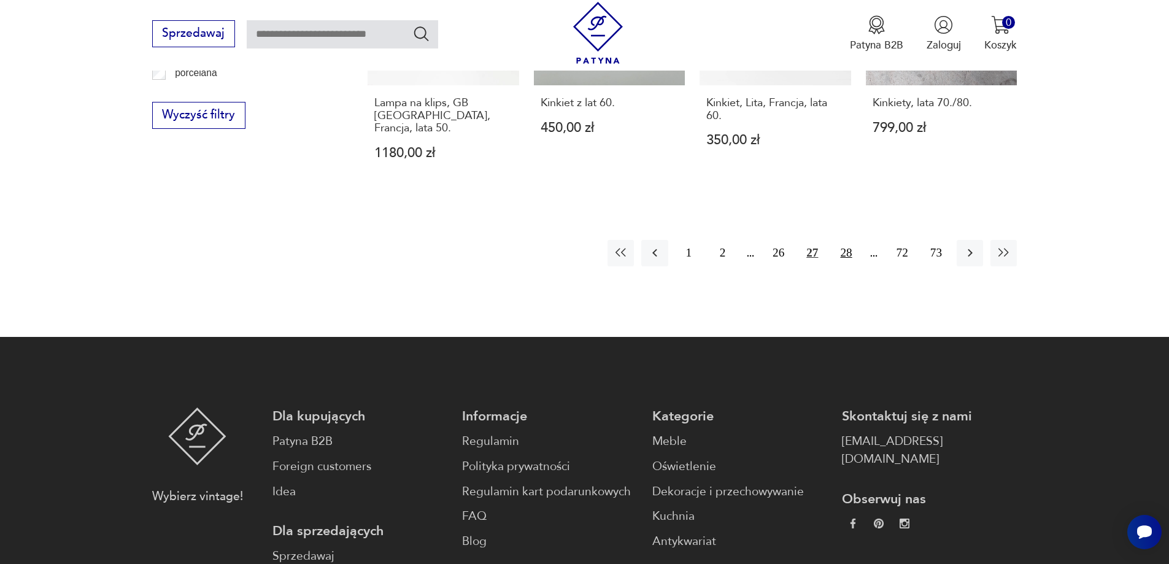
click at [847, 240] on button "28" at bounding box center [846, 253] width 26 height 26
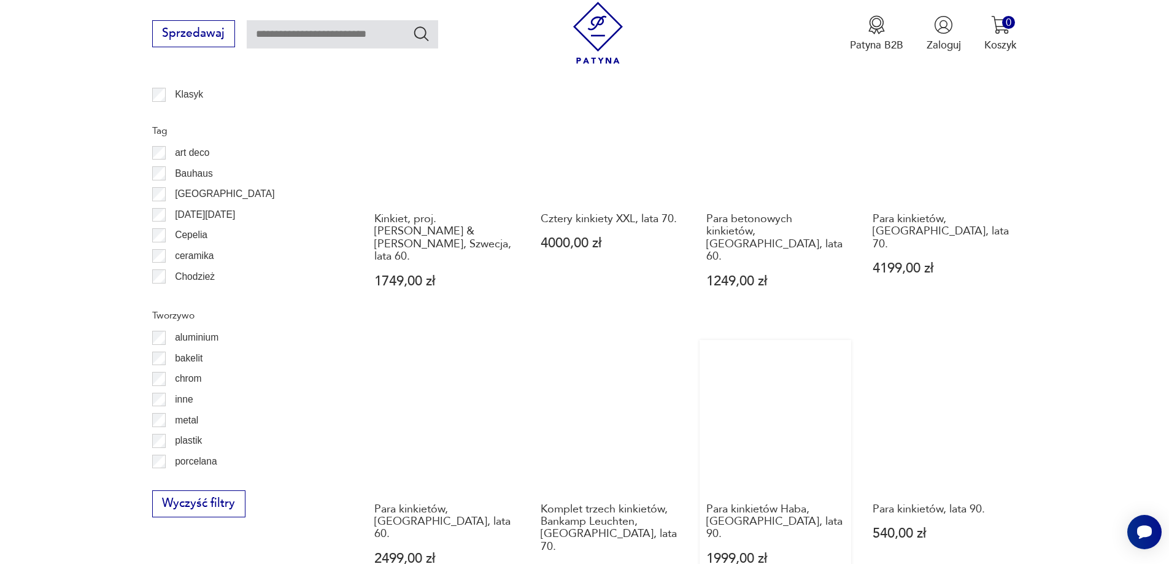
scroll to position [1531, 0]
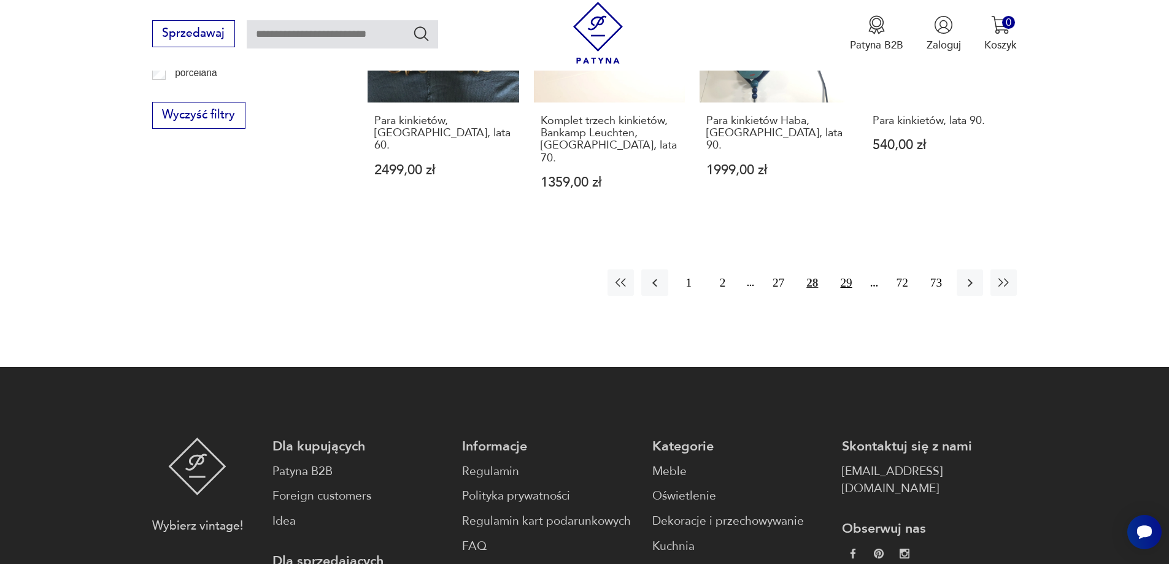
click at [844, 269] on button "29" at bounding box center [846, 282] width 26 height 26
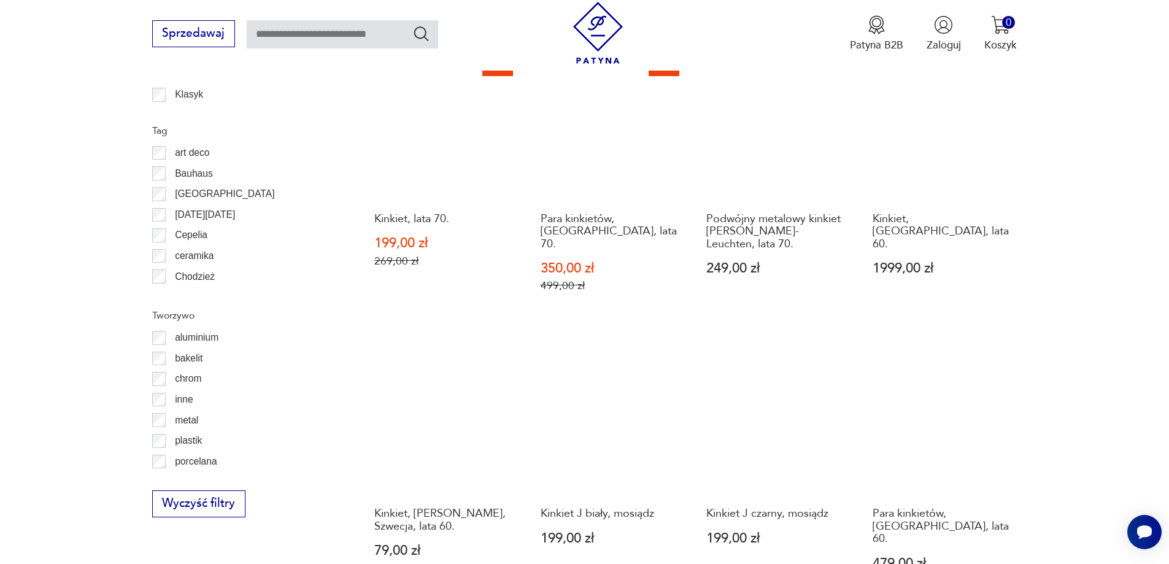
scroll to position [1531, 0]
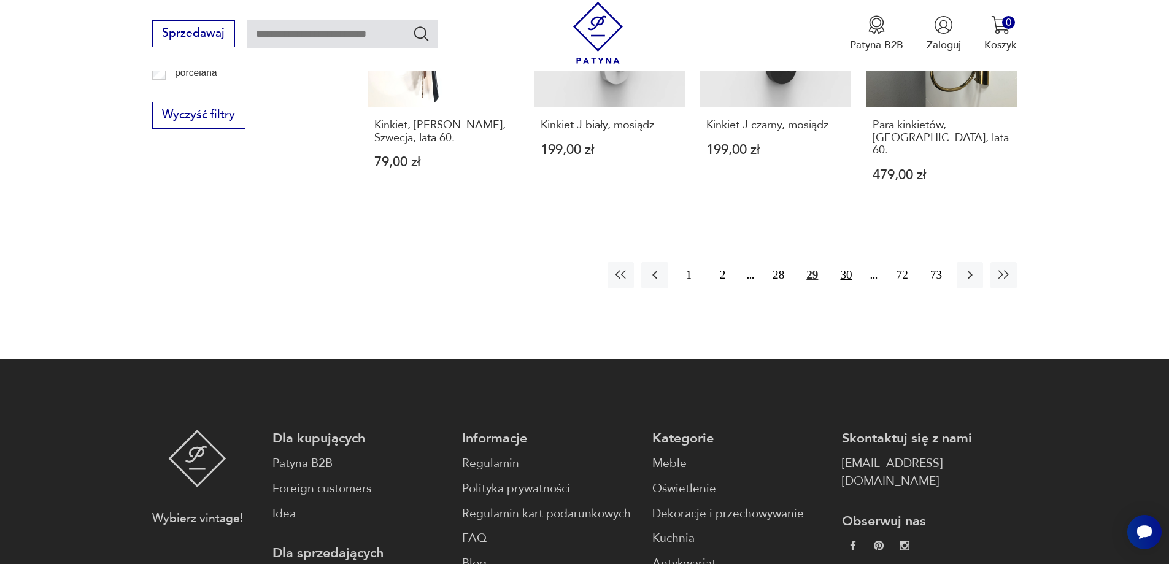
click at [842, 262] on button "30" at bounding box center [846, 275] width 26 height 26
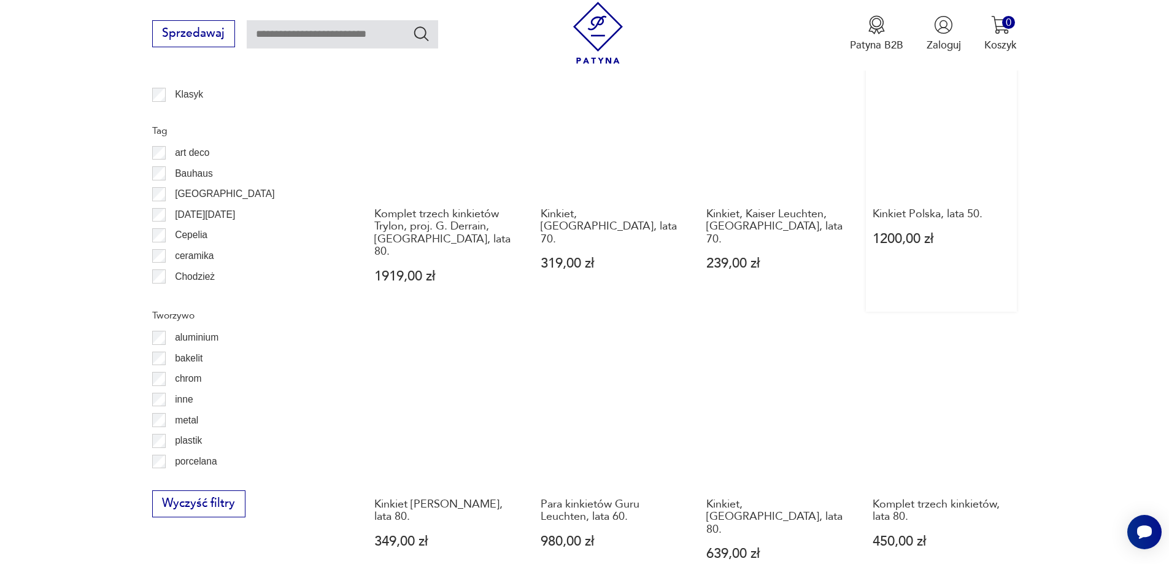
scroll to position [1531, 0]
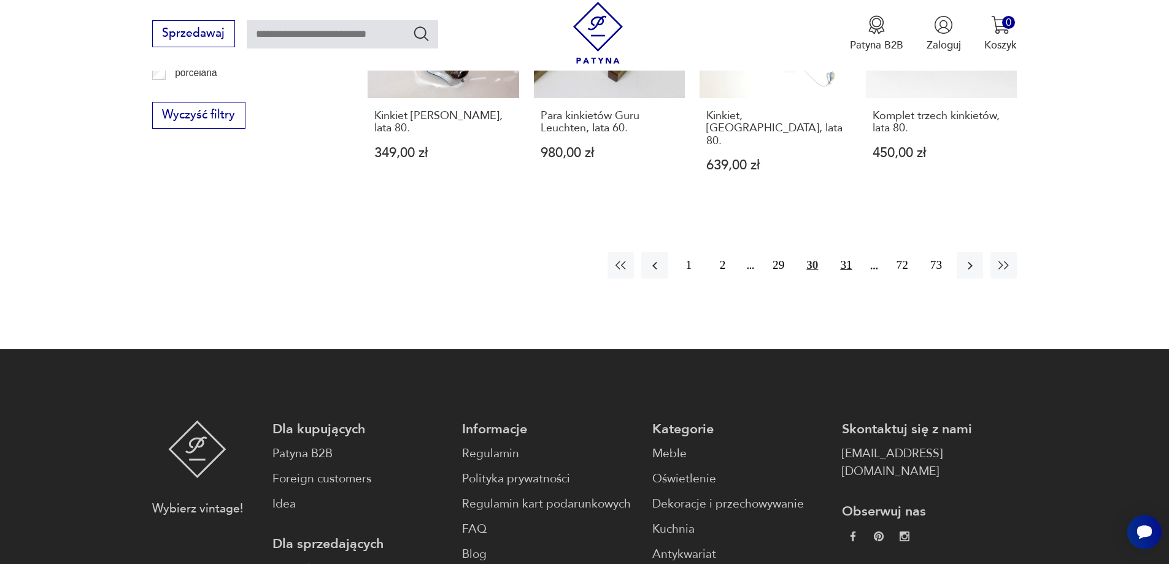
click at [851, 252] on button "31" at bounding box center [846, 265] width 26 height 26
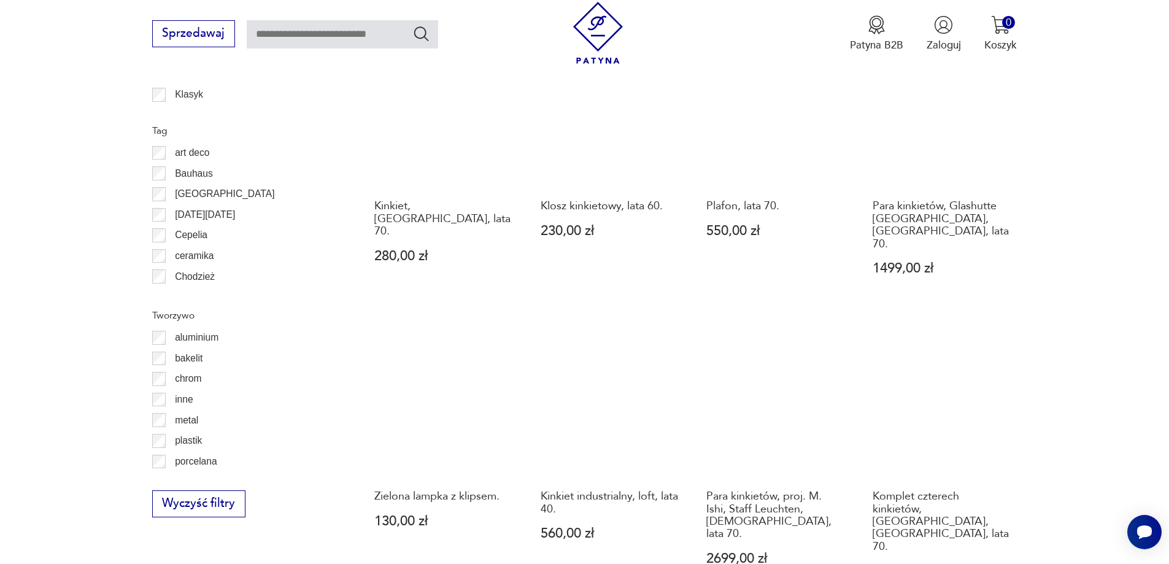
scroll to position [1531, 0]
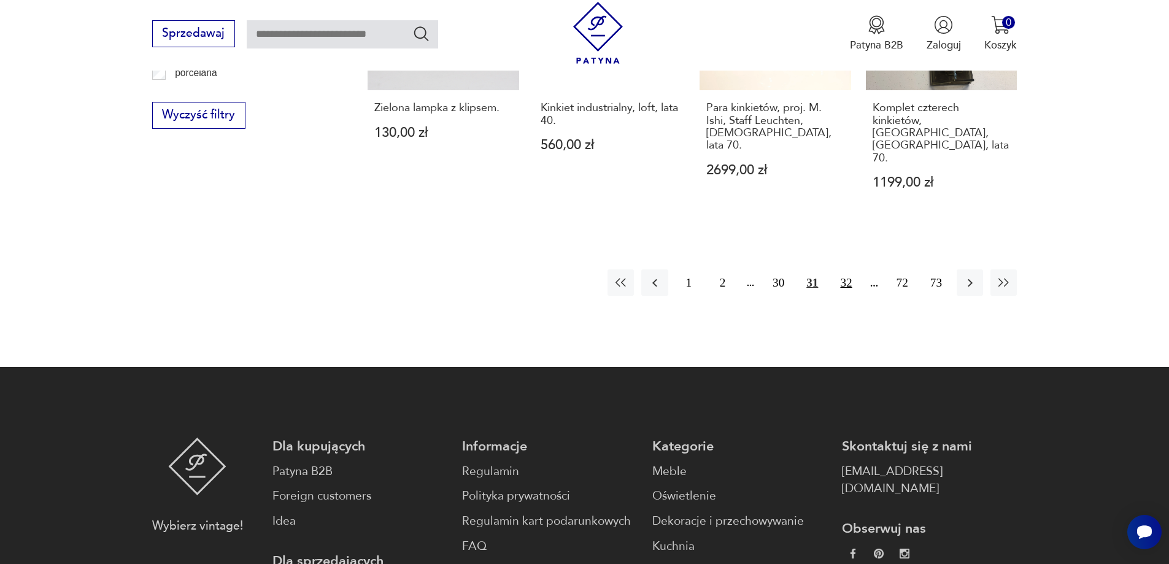
click at [850, 269] on button "32" at bounding box center [846, 282] width 26 height 26
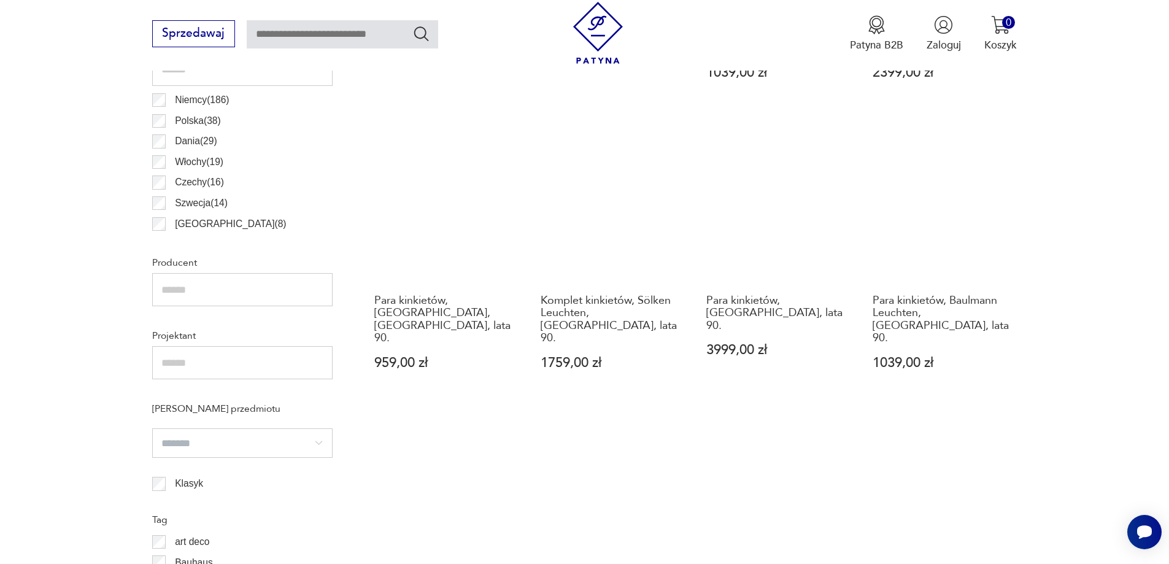
scroll to position [1142, 0]
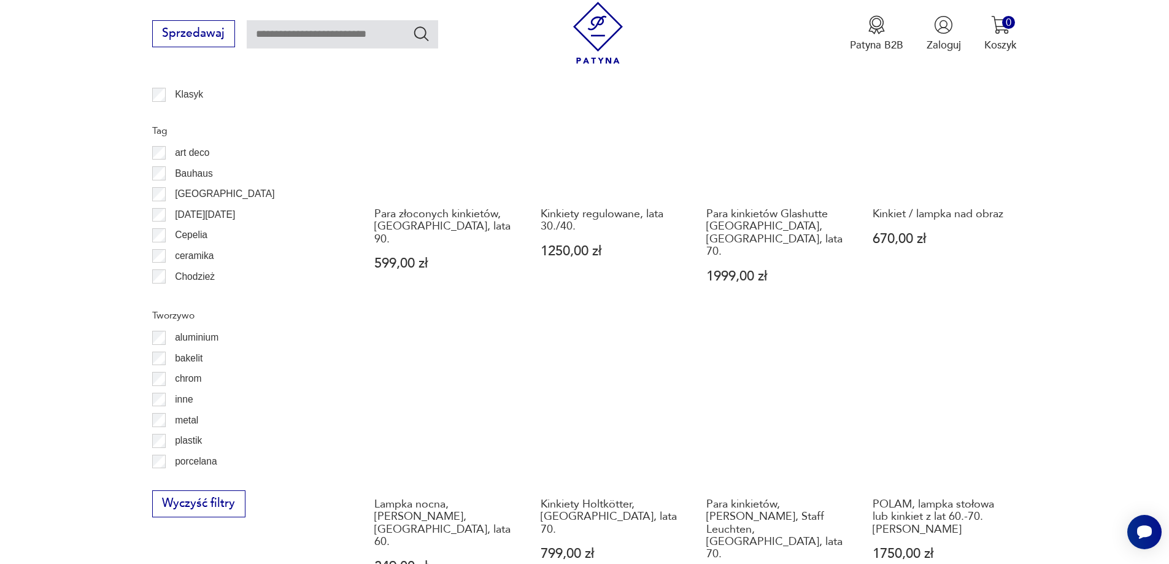
scroll to position [1531, 0]
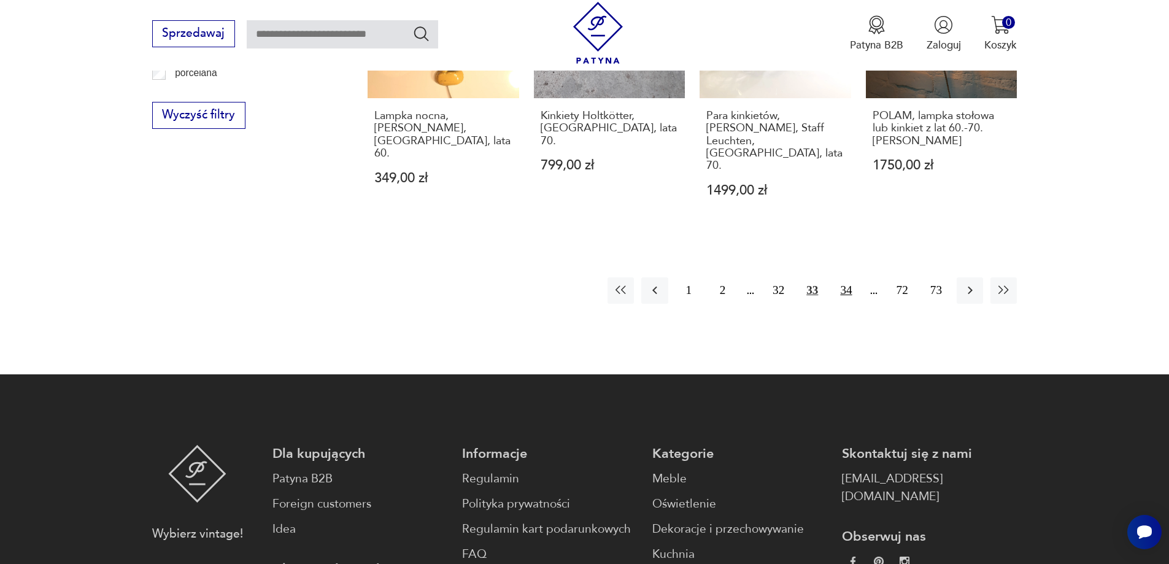
click at [851, 277] on button "34" at bounding box center [846, 290] width 26 height 26
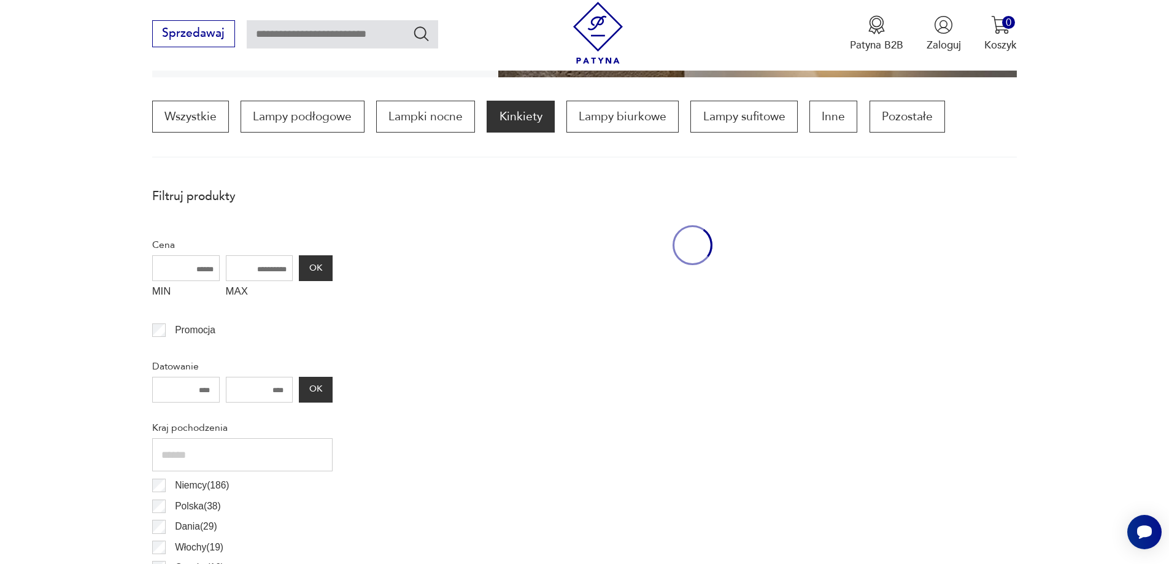
scroll to position [365, 0]
